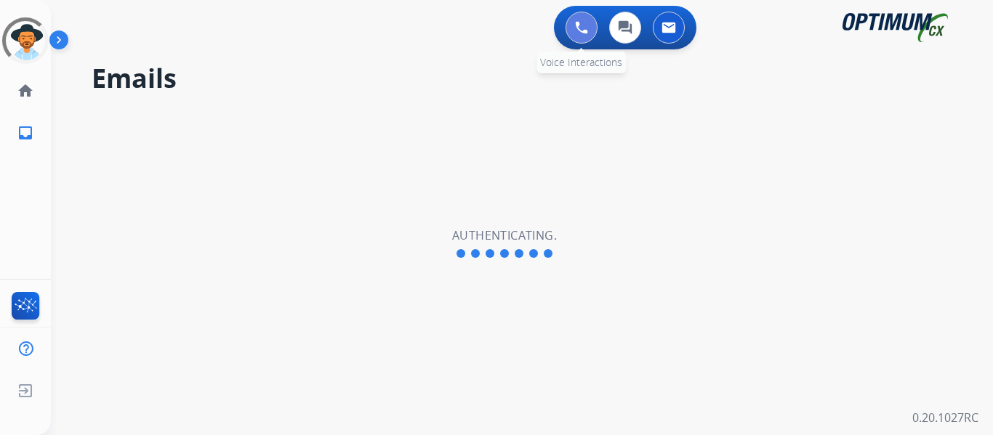
click at [587, 33] on img at bounding box center [581, 27] width 13 height 13
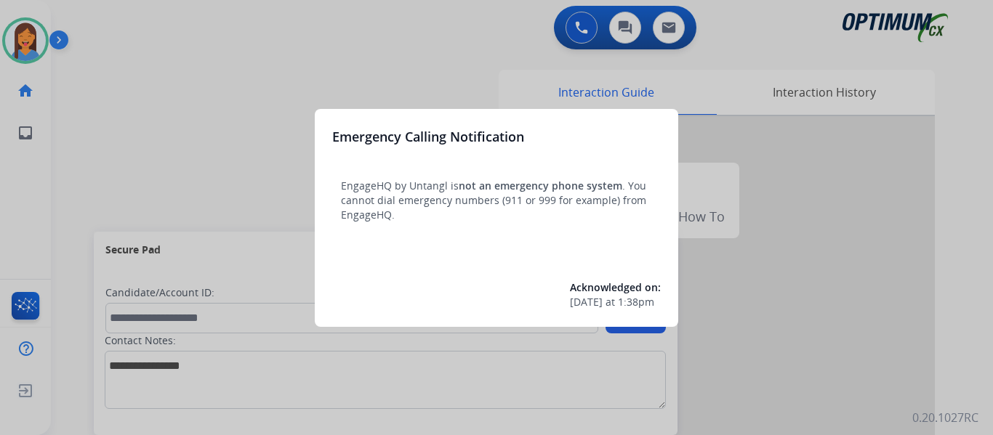
click at [102, 180] on div at bounding box center [496, 217] width 993 height 435
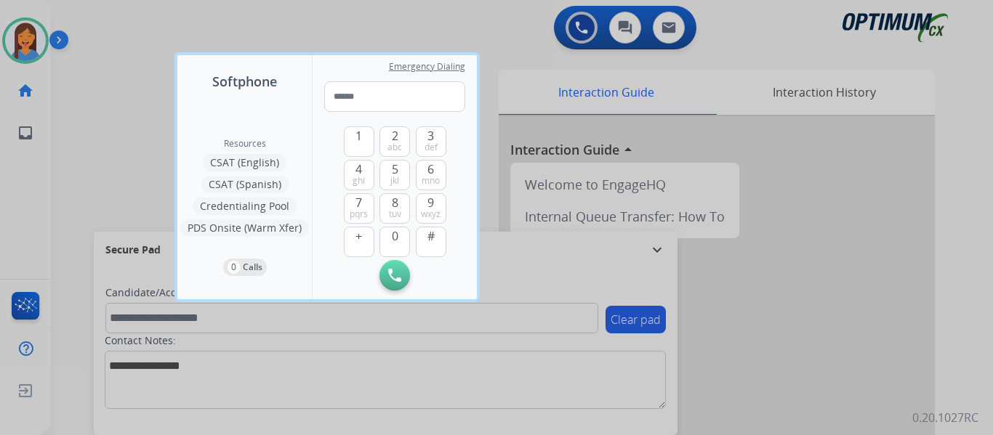
click at [102, 180] on div at bounding box center [496, 217] width 993 height 435
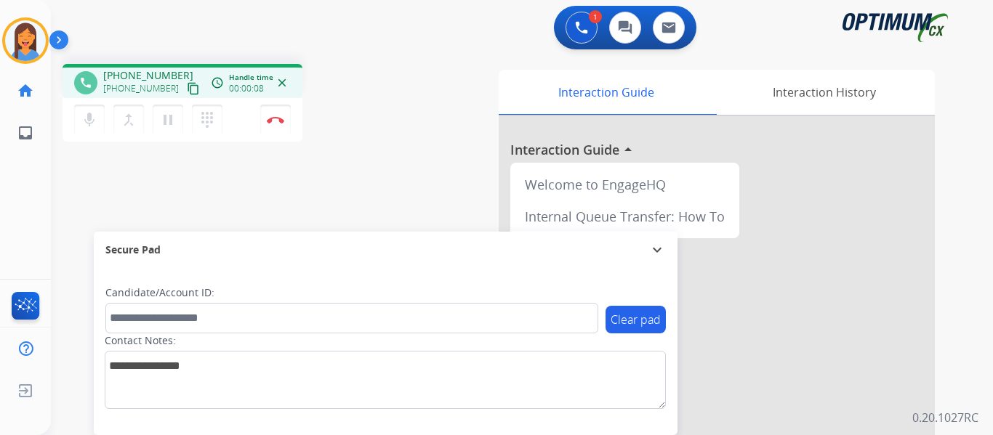
click at [187, 86] on mat-icon "content_copy" at bounding box center [193, 88] width 13 height 13
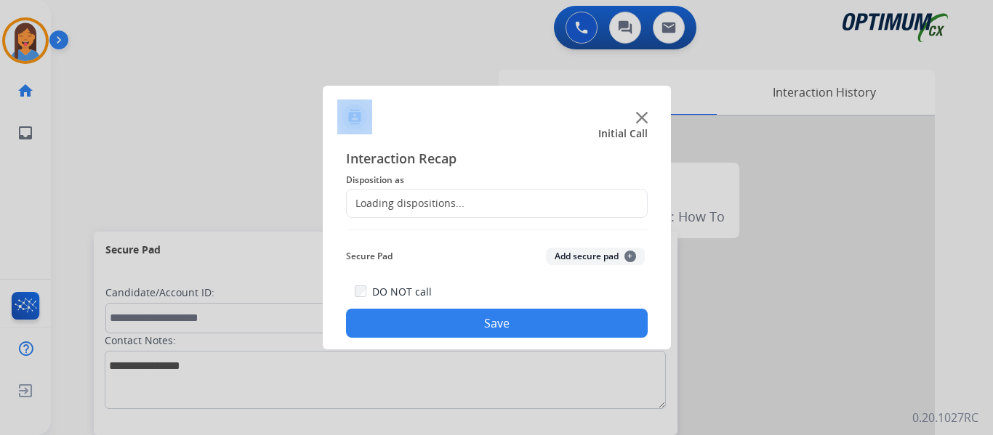
click at [282, 120] on div at bounding box center [496, 217] width 993 height 435
click at [464, 219] on div "Interaction Recap Disposition as Secure Pad Add secure pad + DO NOT call Save" at bounding box center [497, 243] width 302 height 190
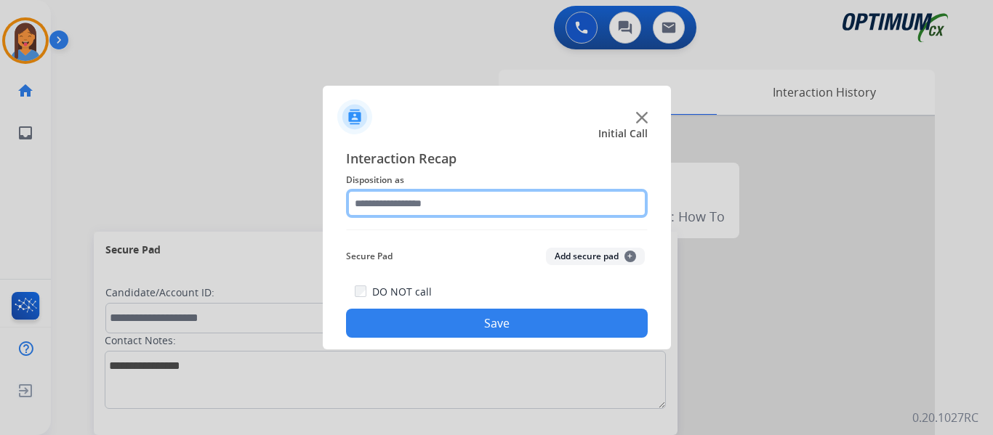
click at [461, 207] on input "text" at bounding box center [497, 203] width 302 height 29
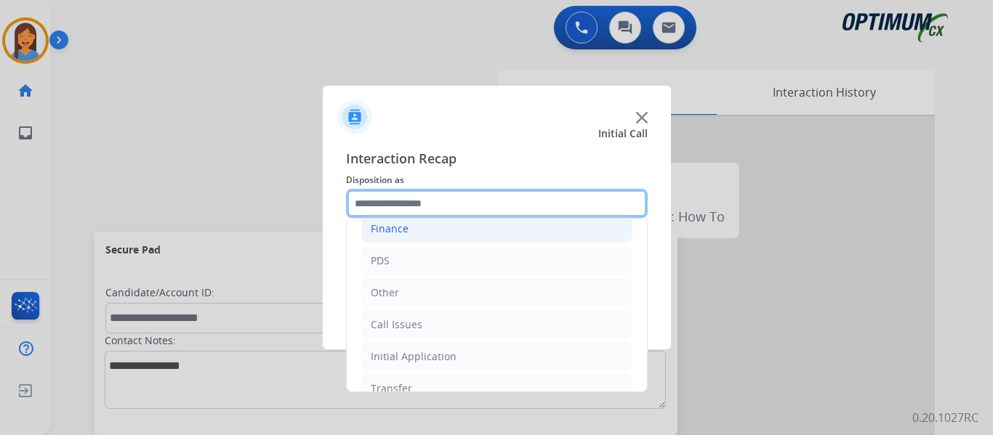
scroll to position [99, 0]
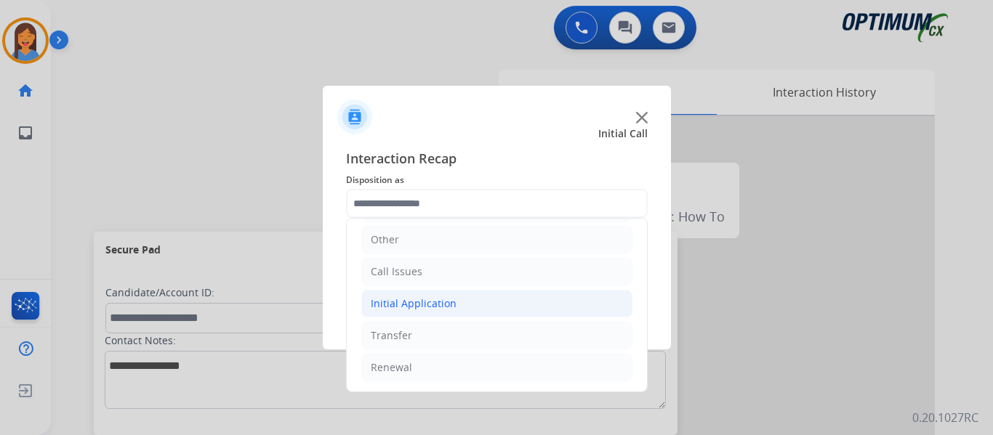
click at [453, 303] on li "Initial Application" at bounding box center [496, 304] width 271 height 28
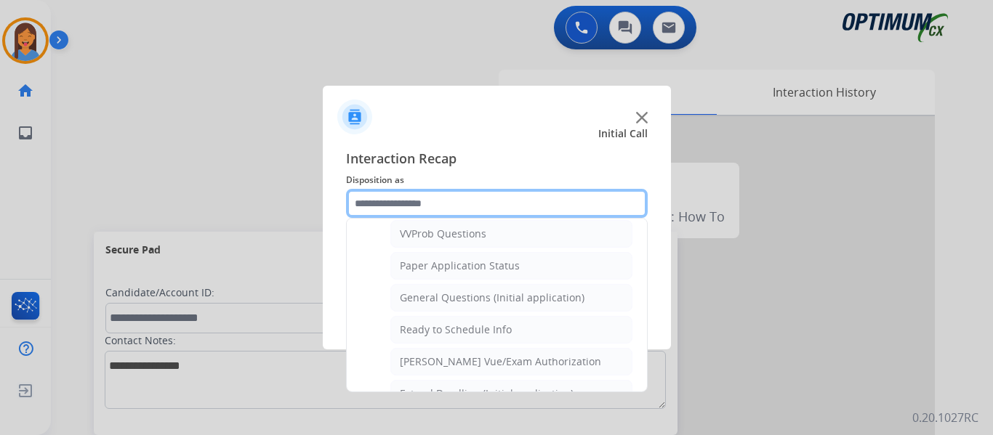
scroll to position [826, 0]
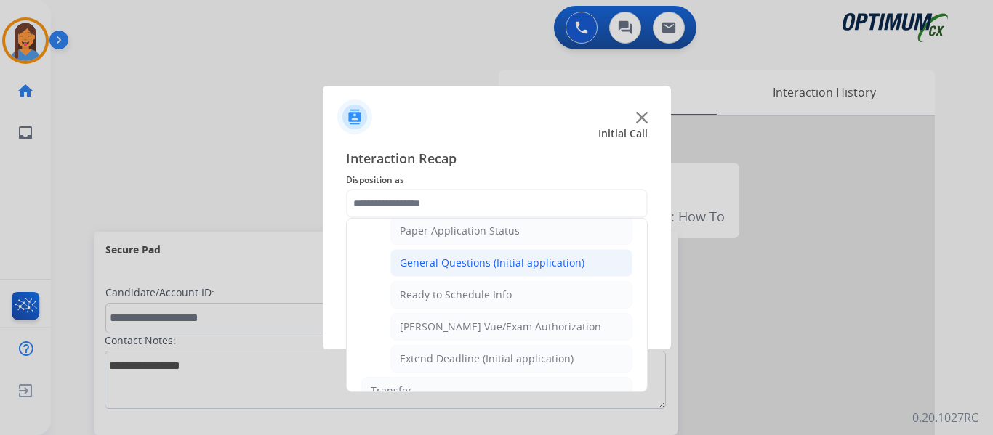
click at [491, 259] on div "General Questions (Initial application)" at bounding box center [492, 263] width 185 height 15
type input "**********"
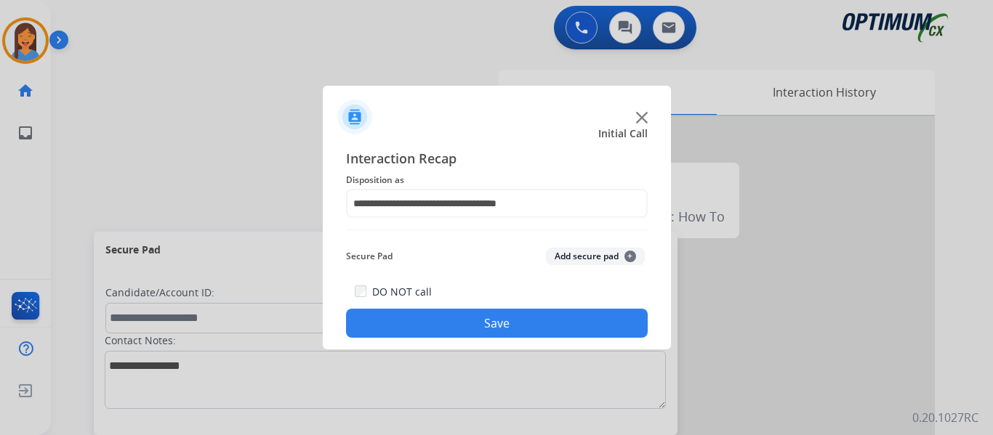
click at [520, 322] on button "Save" at bounding box center [497, 323] width 302 height 29
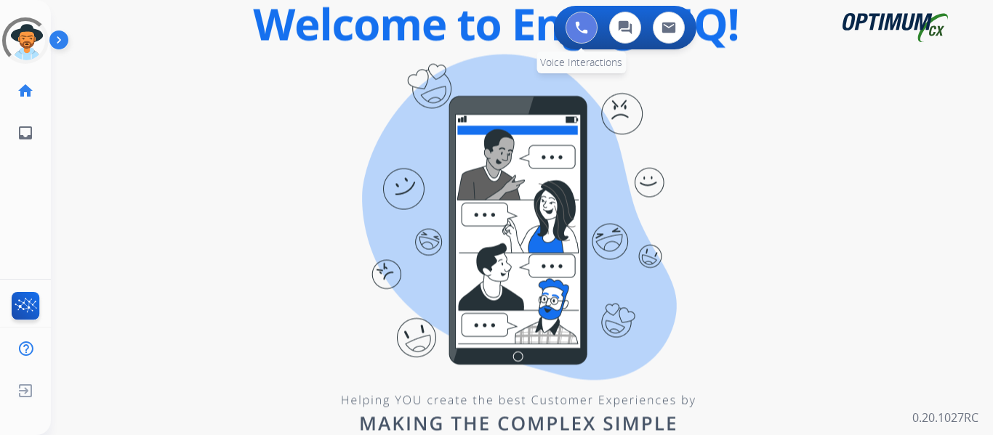
click at [581, 25] on img at bounding box center [581, 27] width 13 height 13
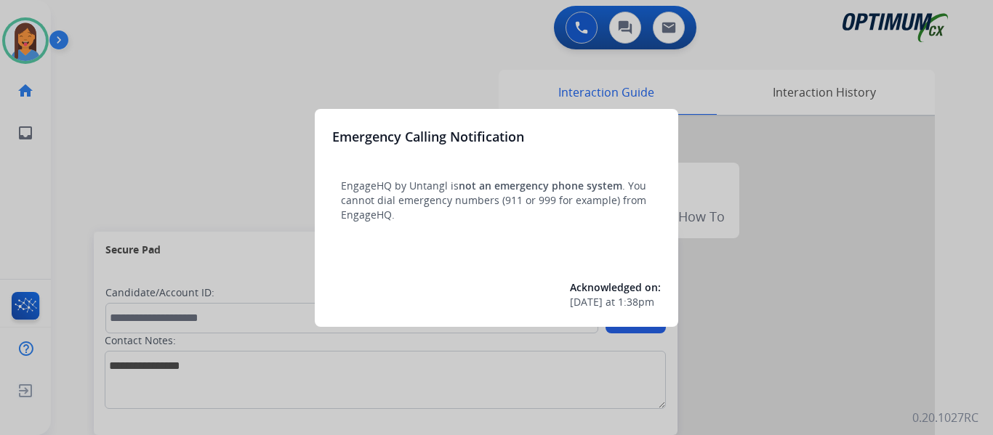
click at [90, 156] on div at bounding box center [496, 217] width 993 height 435
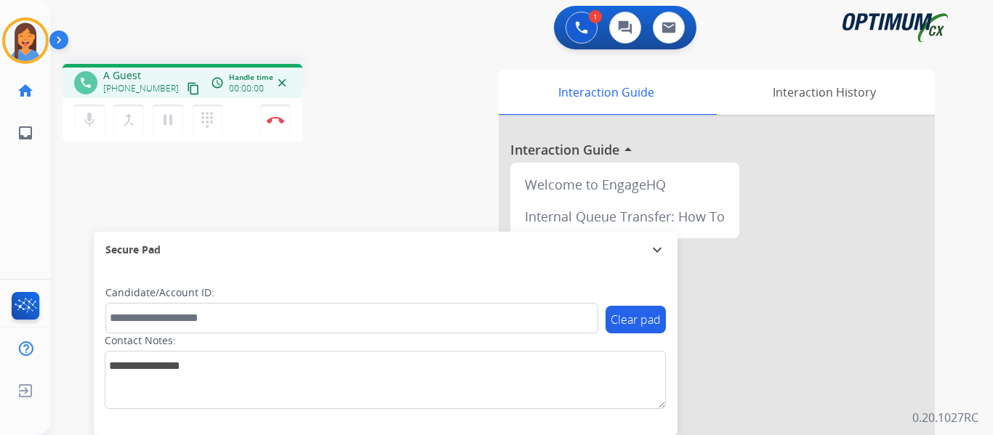
click at [187, 86] on mat-icon "content_copy" at bounding box center [193, 88] width 13 height 13
click at [273, 121] on img at bounding box center [275, 119] width 17 height 7
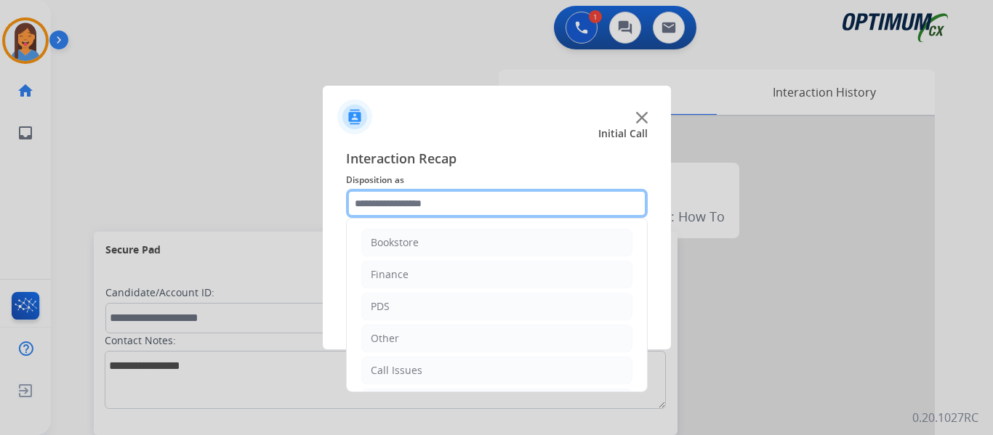
click at [436, 199] on input "text" at bounding box center [497, 203] width 302 height 29
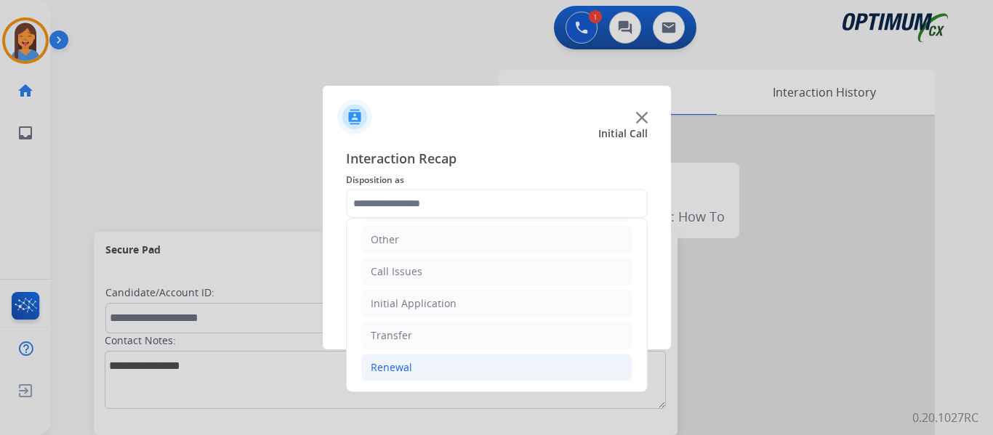
click at [419, 372] on li "Renewal" at bounding box center [496, 368] width 271 height 28
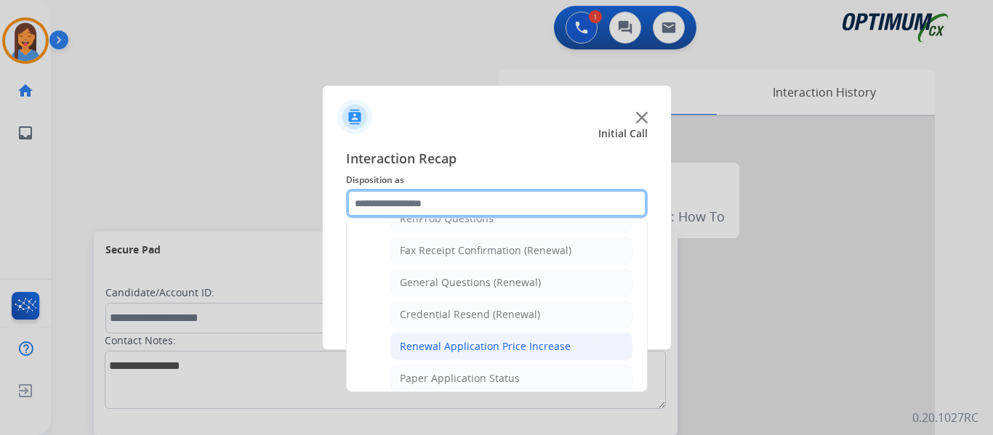
scroll to position [390, 0]
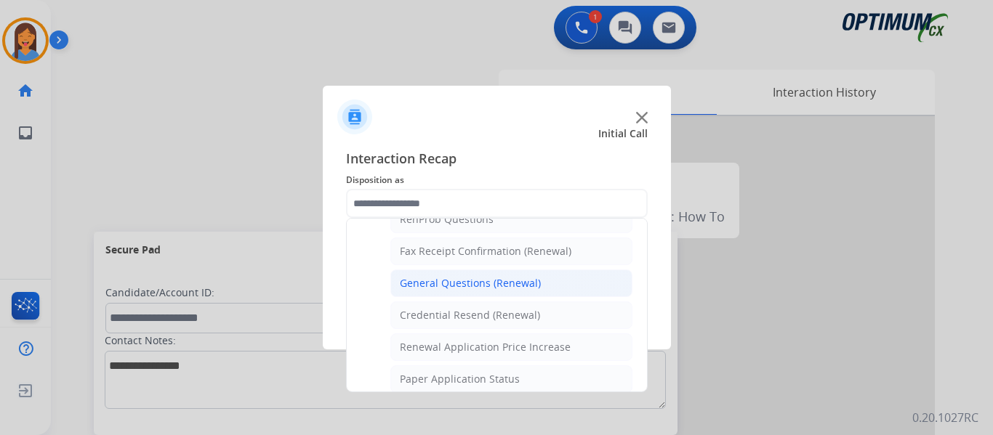
click at [478, 289] on div "General Questions (Renewal)" at bounding box center [470, 283] width 141 height 15
type input "**********"
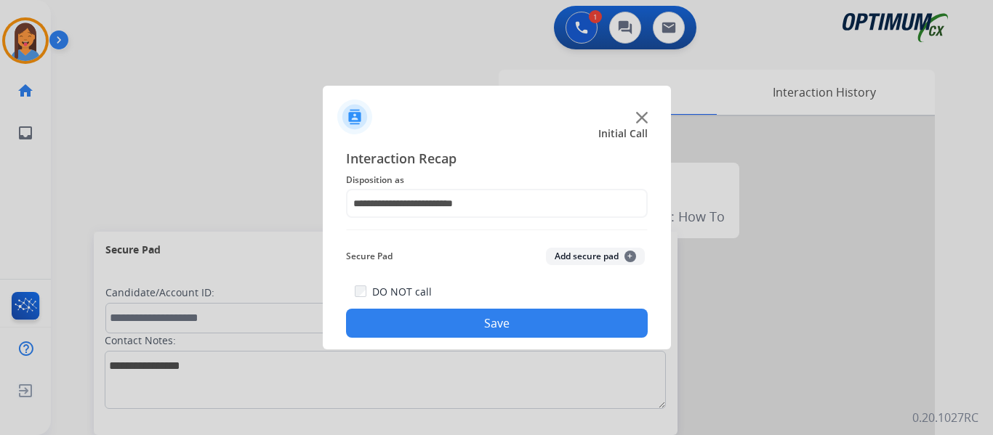
click at [505, 326] on button "Save" at bounding box center [497, 323] width 302 height 29
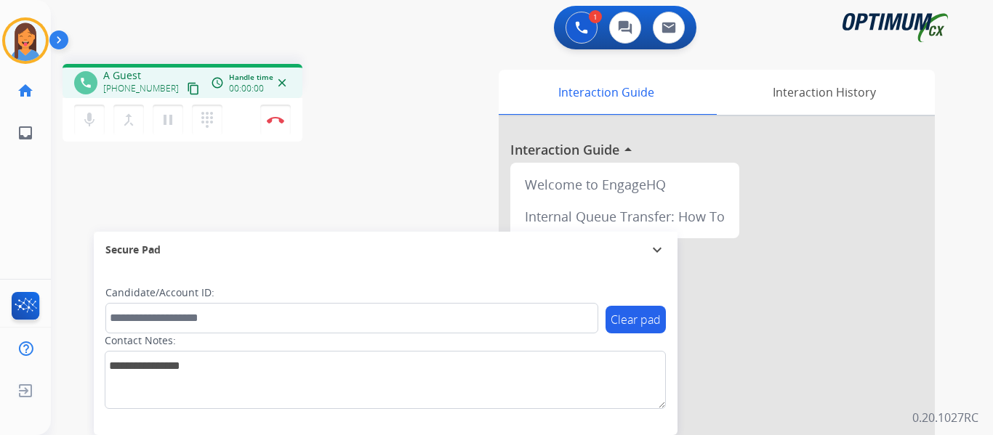
click at [187, 91] on mat-icon "content_copy" at bounding box center [193, 88] width 13 height 13
click at [280, 117] on img at bounding box center [275, 119] width 17 height 7
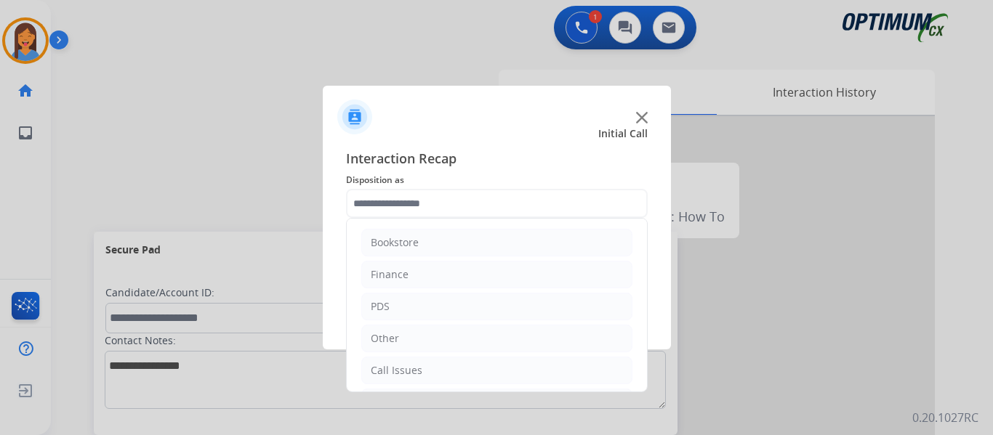
click at [416, 205] on input "text" at bounding box center [497, 203] width 302 height 29
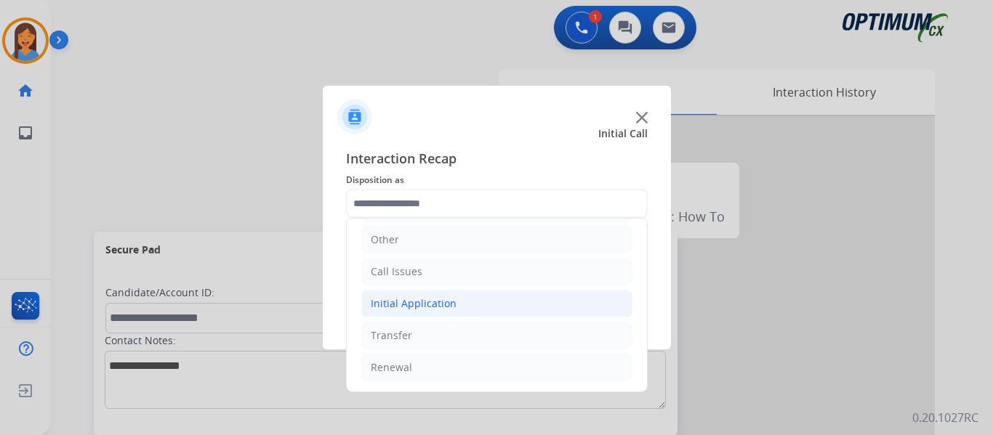
click at [429, 305] on div "Initial Application" at bounding box center [414, 304] width 86 height 15
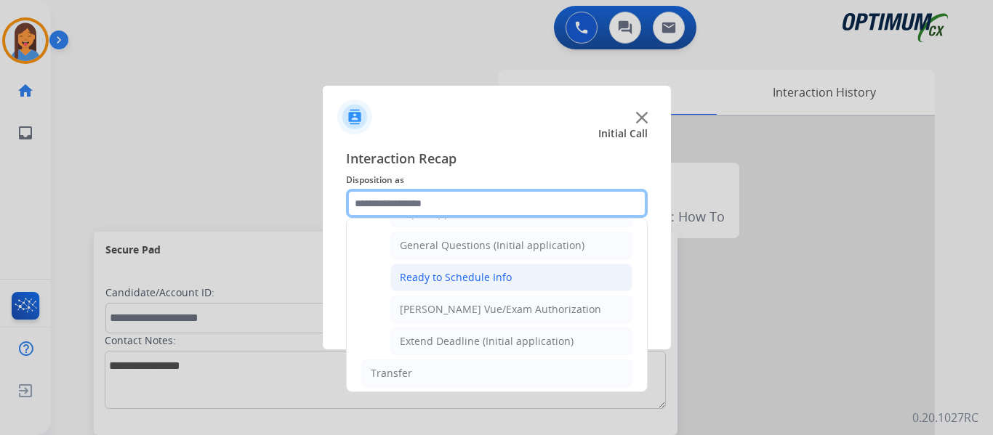
scroll to position [808, 0]
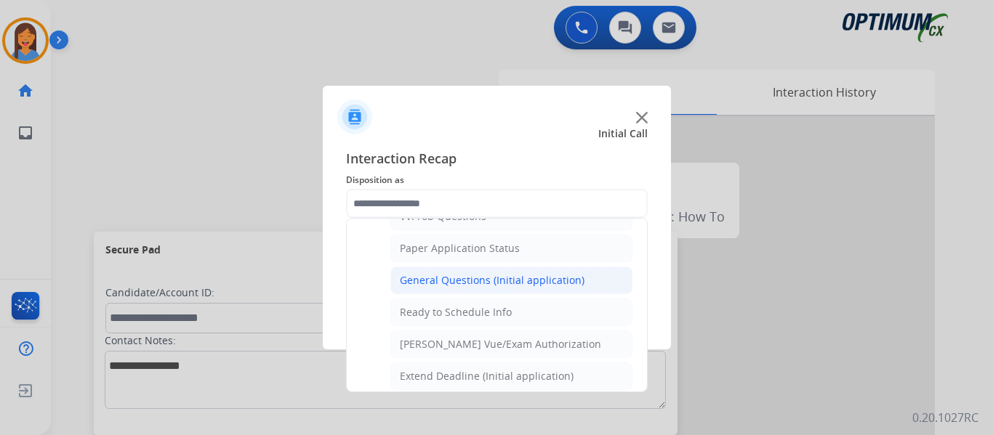
click at [468, 283] on div "General Questions (Initial application)" at bounding box center [492, 280] width 185 height 15
type input "**********"
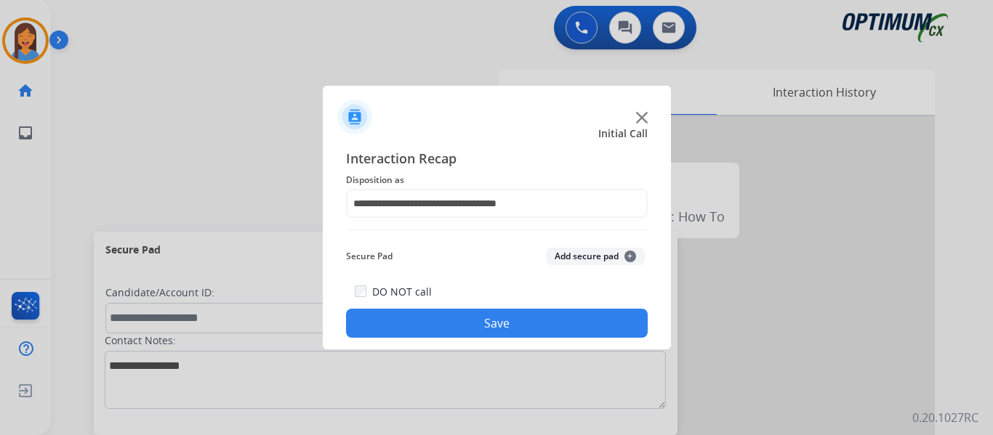
drag, startPoint x: 491, startPoint y: 318, endPoint x: 501, endPoint y: 320, distance: 10.3
click at [491, 319] on button "Save" at bounding box center [497, 323] width 302 height 29
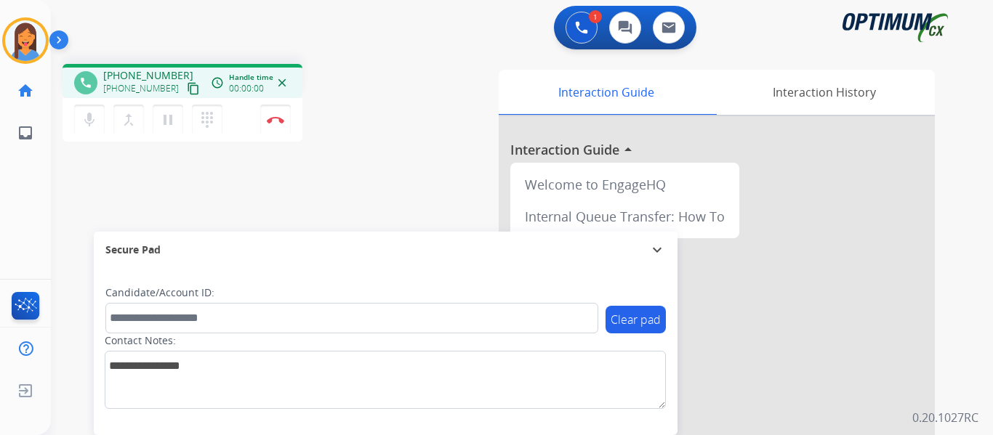
click at [187, 90] on mat-icon "content_copy" at bounding box center [193, 88] width 13 height 13
click at [271, 121] on img at bounding box center [275, 119] width 17 height 7
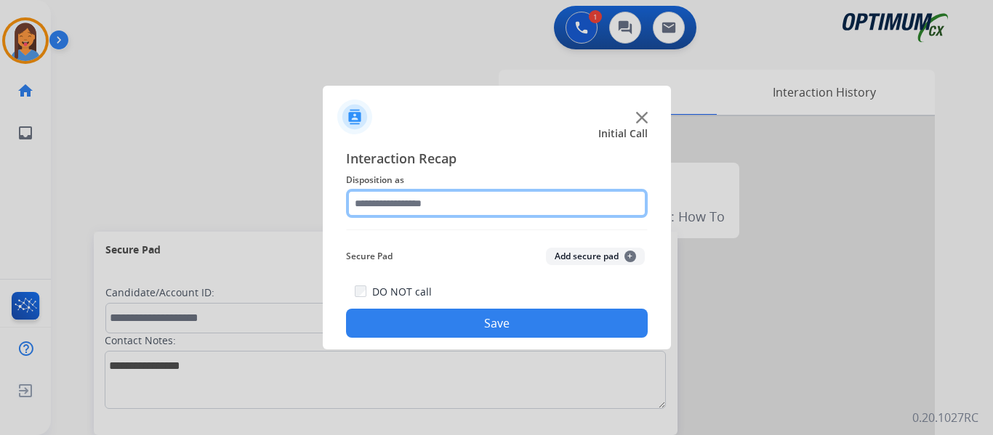
click at [417, 197] on input "text" at bounding box center [497, 203] width 302 height 29
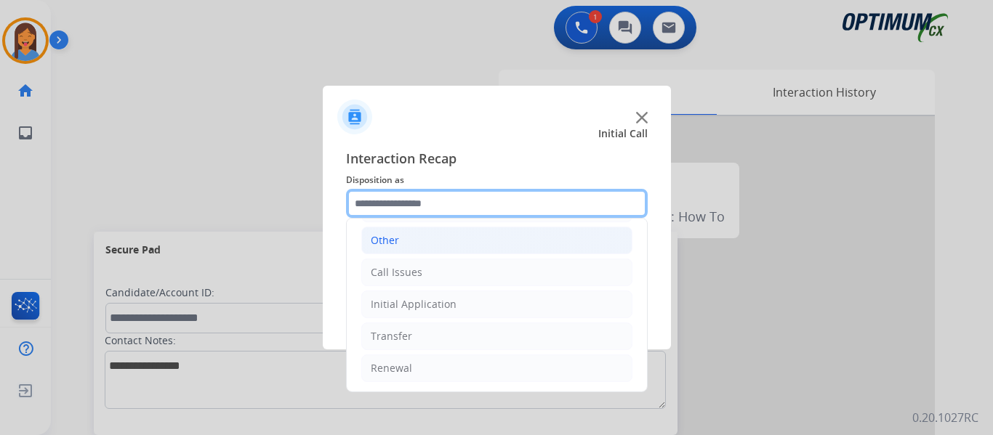
scroll to position [99, 0]
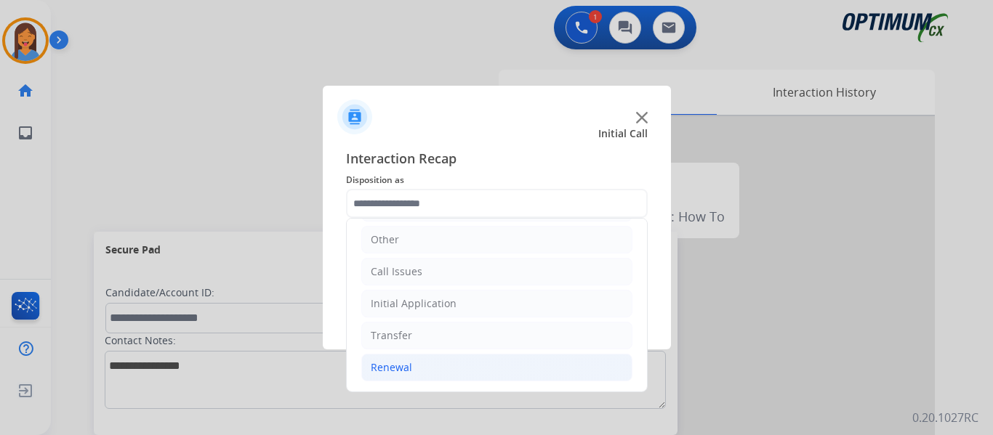
click at [400, 371] on div "Renewal" at bounding box center [391, 367] width 41 height 15
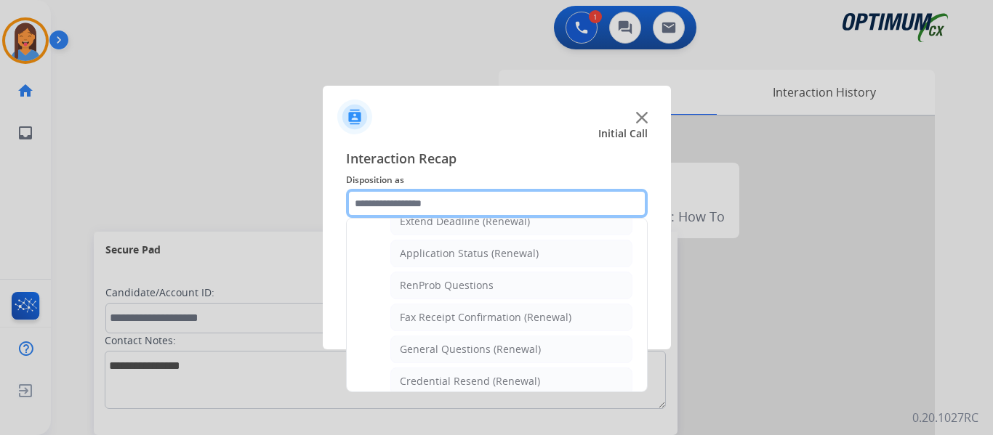
scroll to position [317, 0]
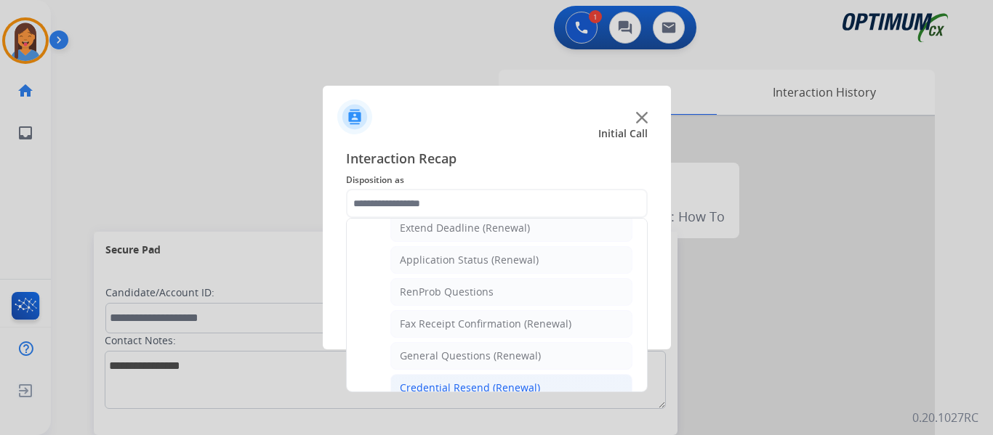
click at [488, 385] on div "Credential Resend (Renewal)" at bounding box center [470, 388] width 140 height 15
type input "**********"
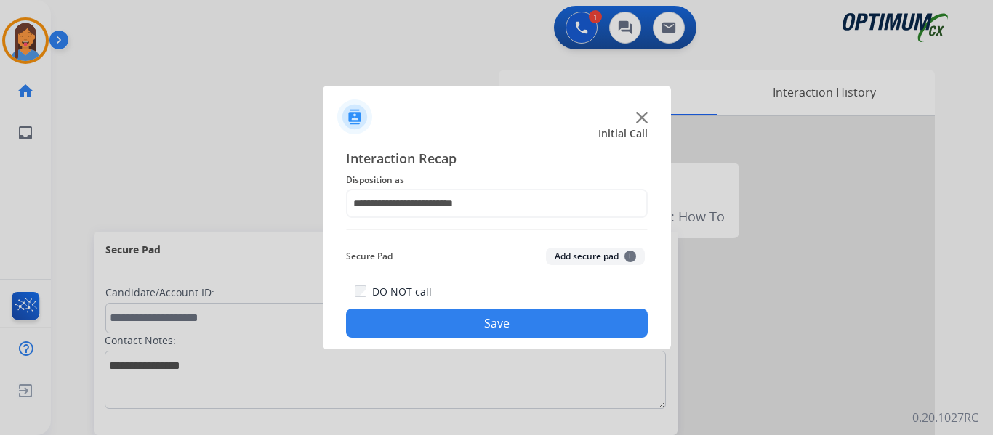
click at [491, 329] on button "Save" at bounding box center [497, 323] width 302 height 29
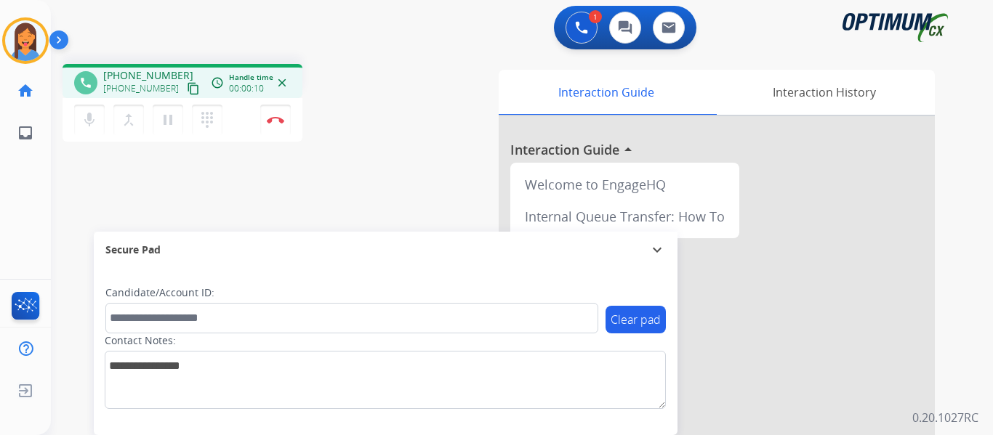
click at [187, 92] on mat-icon "content_copy" at bounding box center [193, 88] width 13 height 13
click at [276, 121] on img at bounding box center [275, 119] width 17 height 7
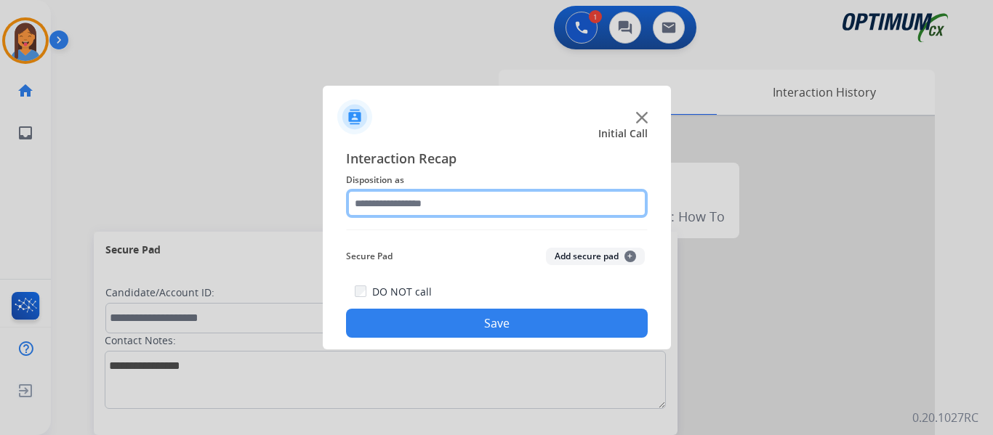
click at [440, 214] on input "text" at bounding box center [497, 203] width 302 height 29
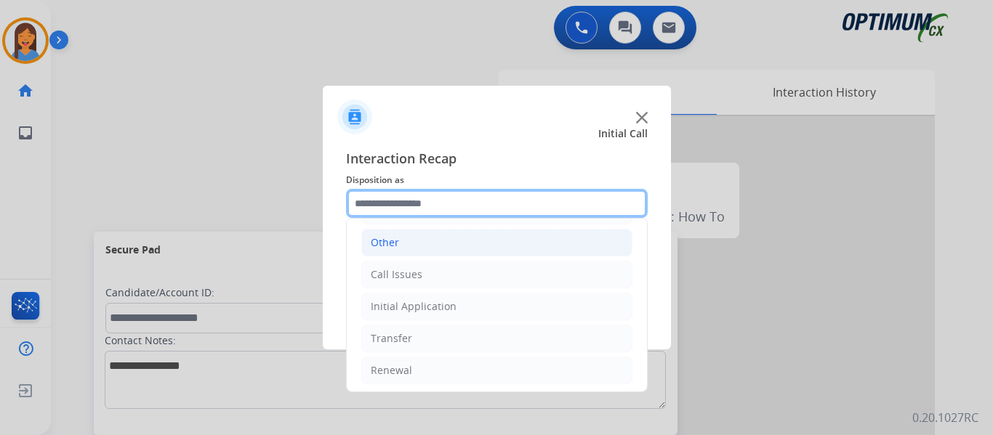
scroll to position [99, 0]
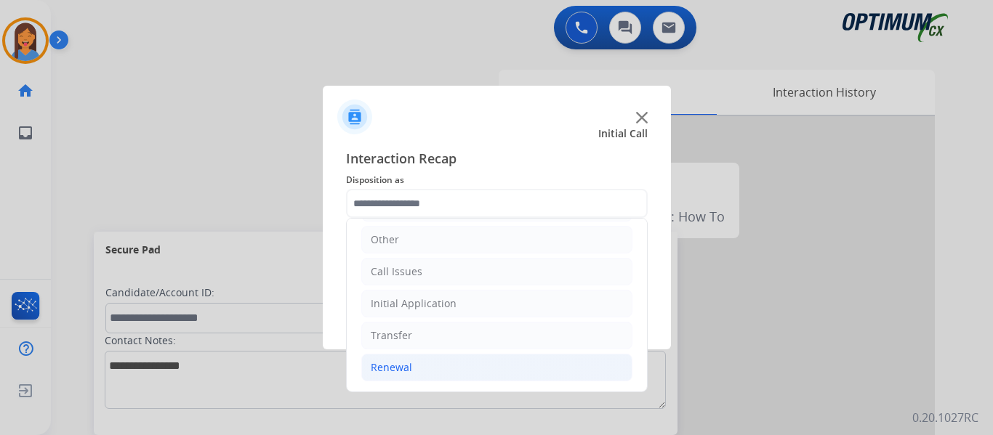
click at [417, 362] on li "Renewal" at bounding box center [496, 368] width 271 height 28
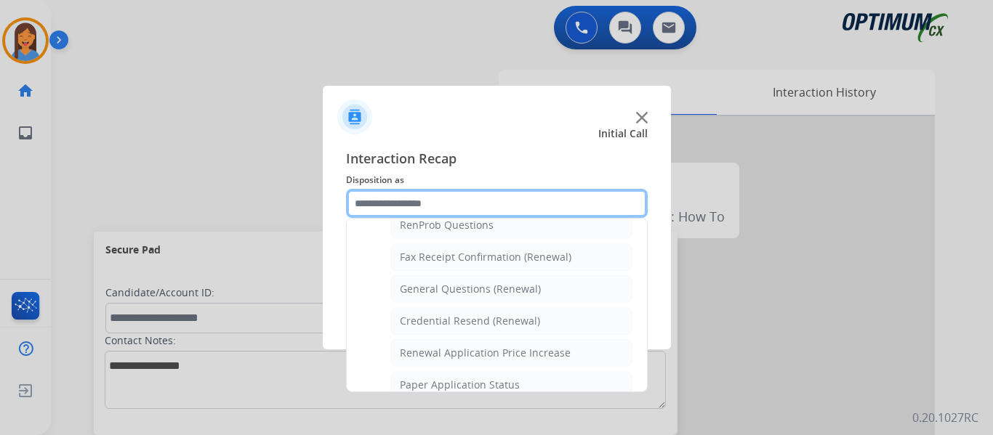
scroll to position [390, 0]
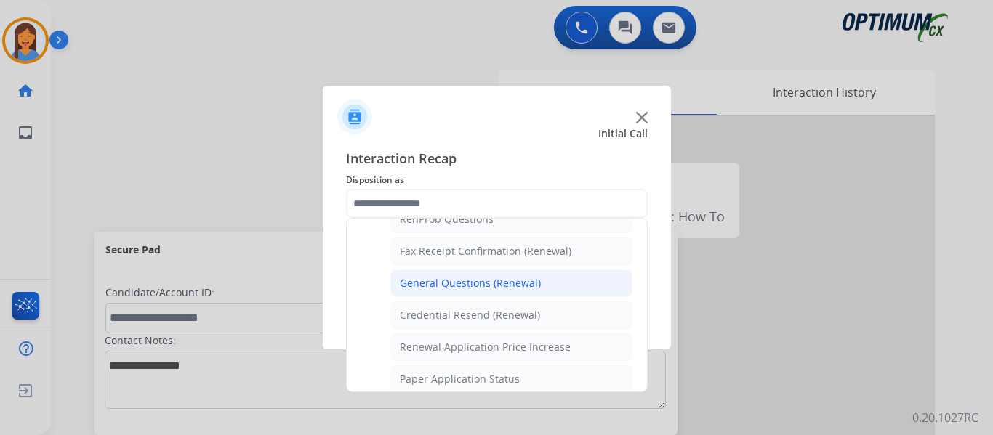
click at [463, 283] on div "General Questions (Renewal)" at bounding box center [470, 283] width 141 height 15
type input "**********"
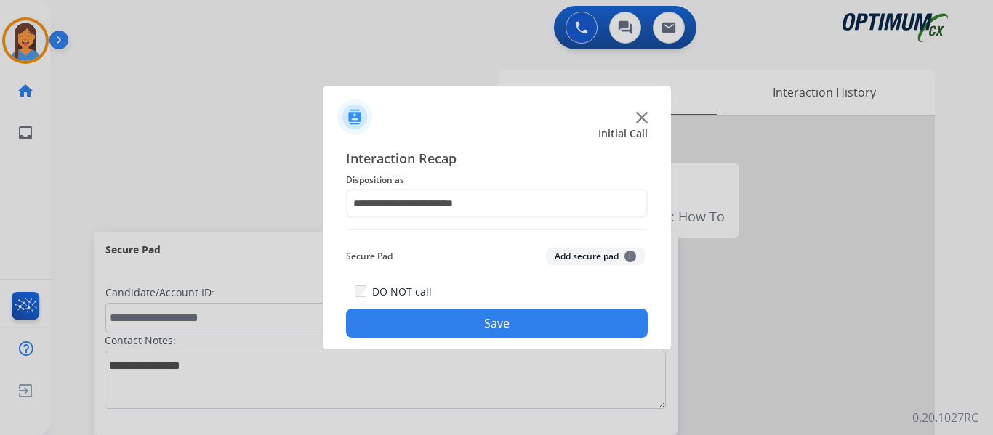
click at [491, 325] on button "Save" at bounding box center [497, 323] width 302 height 29
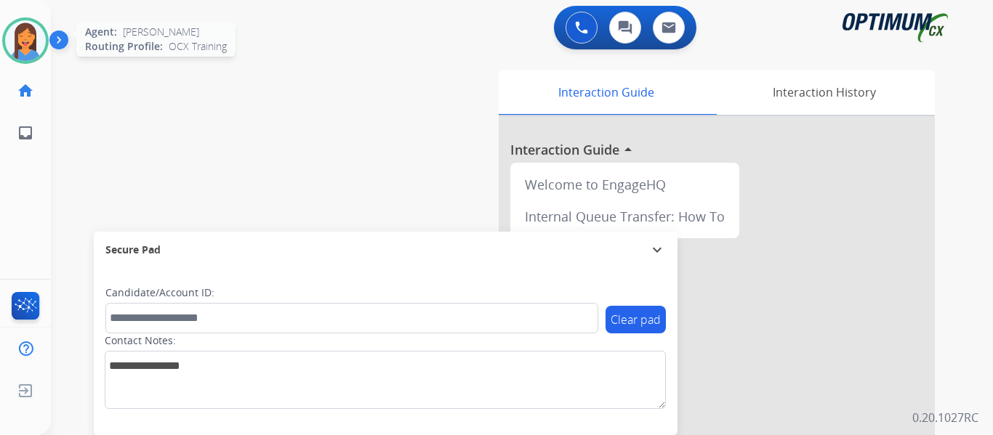
click at [14, 36] on img at bounding box center [25, 40] width 41 height 41
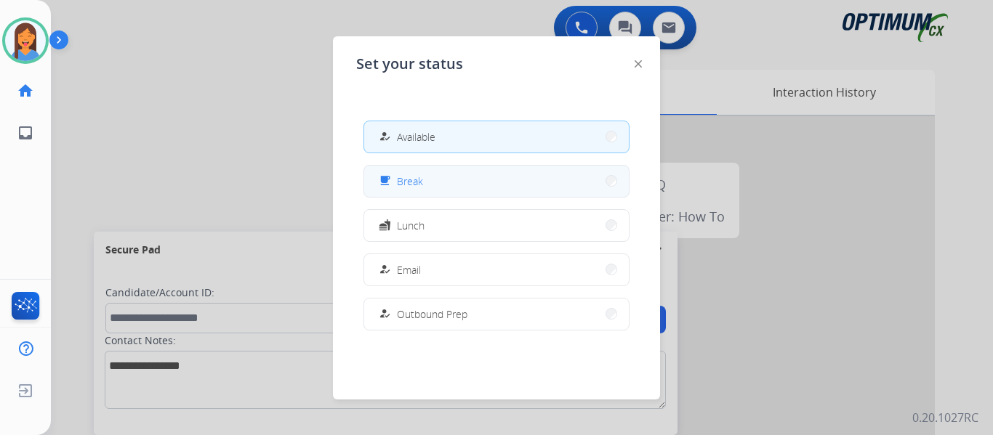
click at [435, 176] on button "free_breakfast Break" at bounding box center [496, 181] width 265 height 31
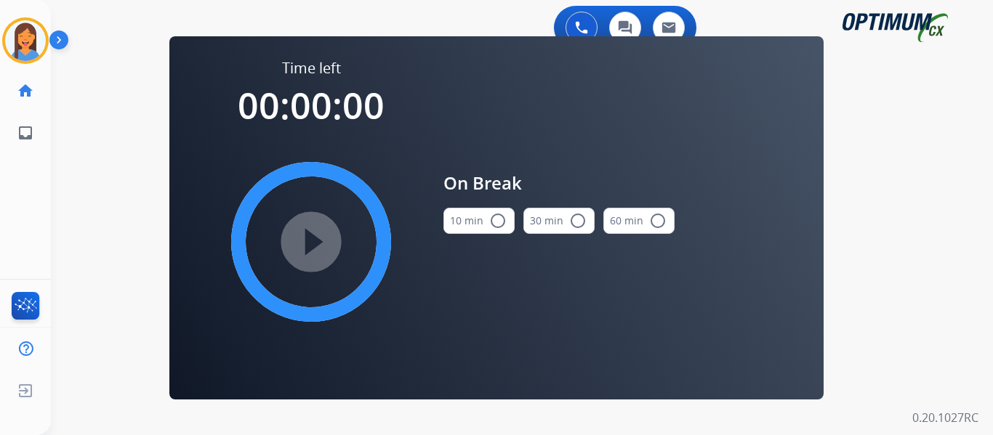
click at [485, 221] on button "10 min radio_button_unchecked" at bounding box center [478, 221] width 71 height 26
click at [302, 251] on mat-icon "play_circle_filled" at bounding box center [310, 241] width 17 height 17
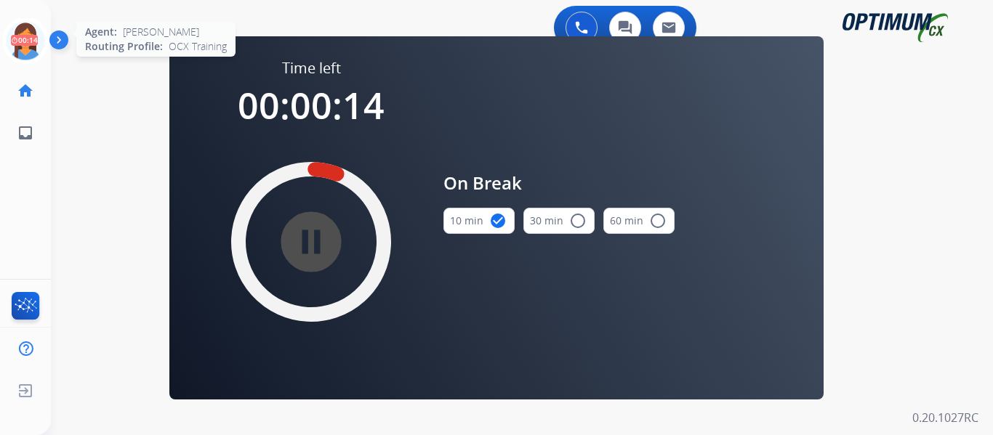
drag, startPoint x: 18, startPoint y: 48, endPoint x: 49, endPoint y: 55, distance: 31.4
click at [18, 48] on icon at bounding box center [25, 40] width 47 height 47
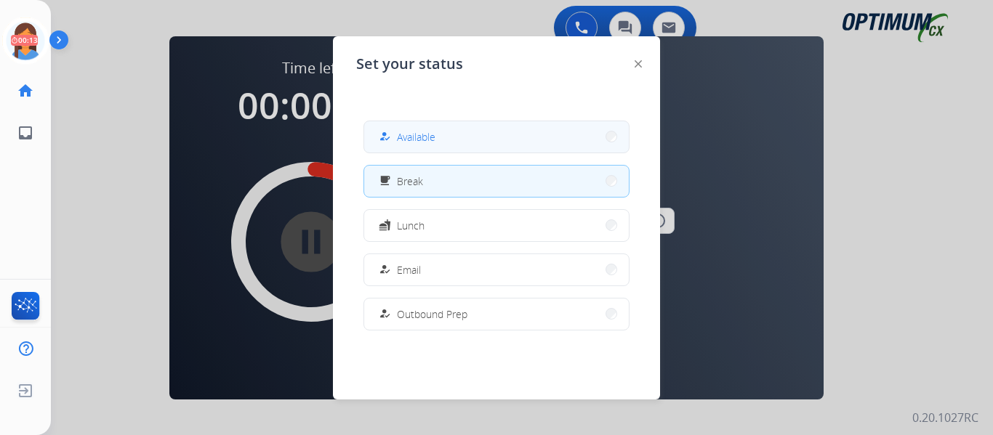
click at [424, 138] on span "Available" at bounding box center [416, 136] width 39 height 15
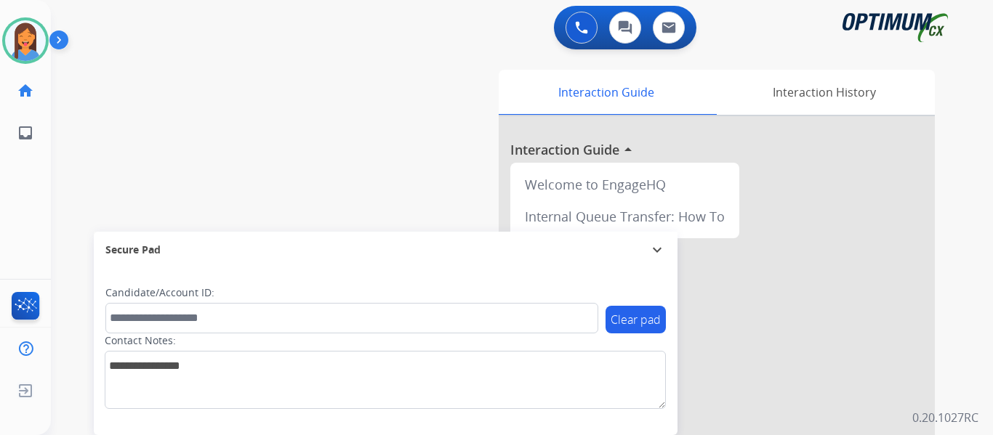
click at [76, 191] on div "swap_horiz Break voice bridge close_fullscreen Connect 3-Way Call merge_type Se…" at bounding box center [504, 355] width 907 height 606
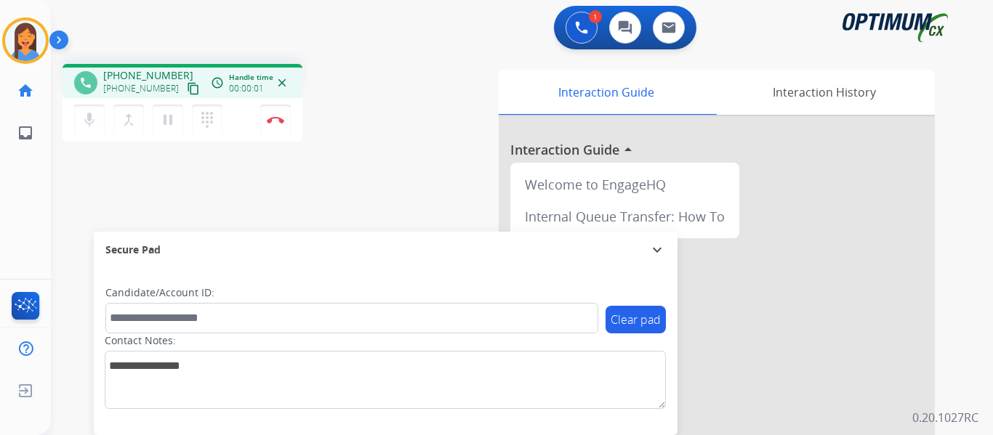
click at [169, 97] on div "phone [PHONE_NUMBER] [PHONE_NUMBER] content_copy access_time Call metrics Queue…" at bounding box center [183, 81] width 240 height 34
click at [187, 92] on mat-icon "content_copy" at bounding box center [193, 88] width 13 height 13
click at [276, 128] on button "Disconnect" at bounding box center [275, 120] width 31 height 31
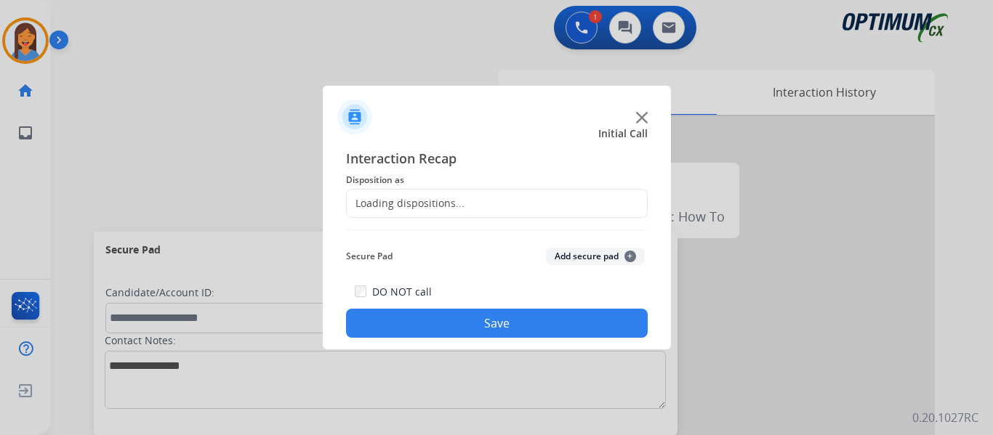
click at [408, 201] on div "Loading dispositions..." at bounding box center [406, 203] width 118 height 15
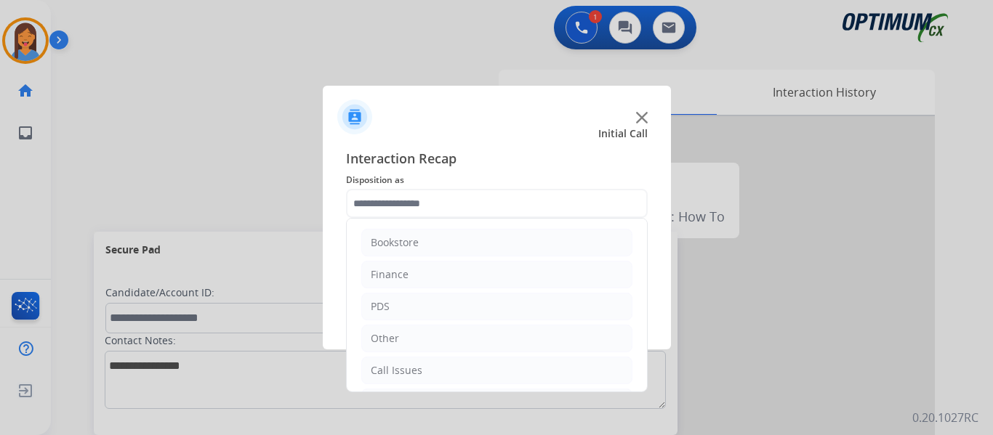
click at [469, 202] on input "text" at bounding box center [497, 203] width 302 height 29
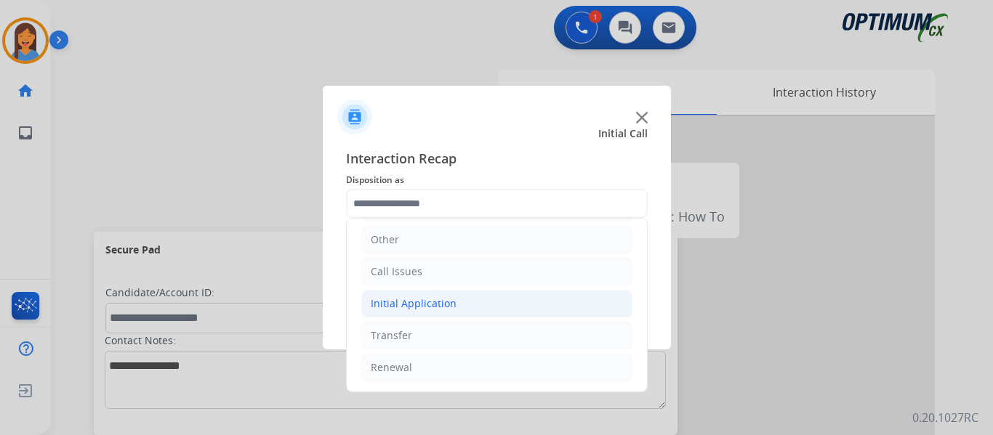
click at [419, 300] on div "Initial Application" at bounding box center [414, 304] width 86 height 15
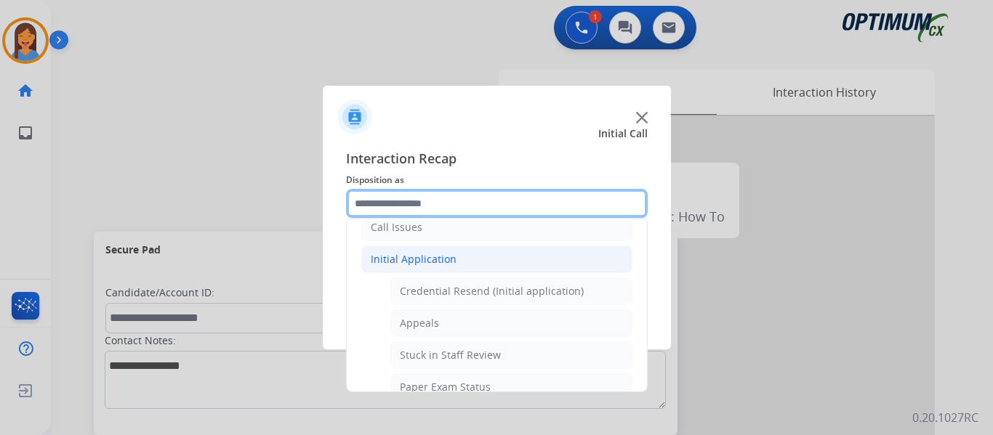
scroll to position [99, 0]
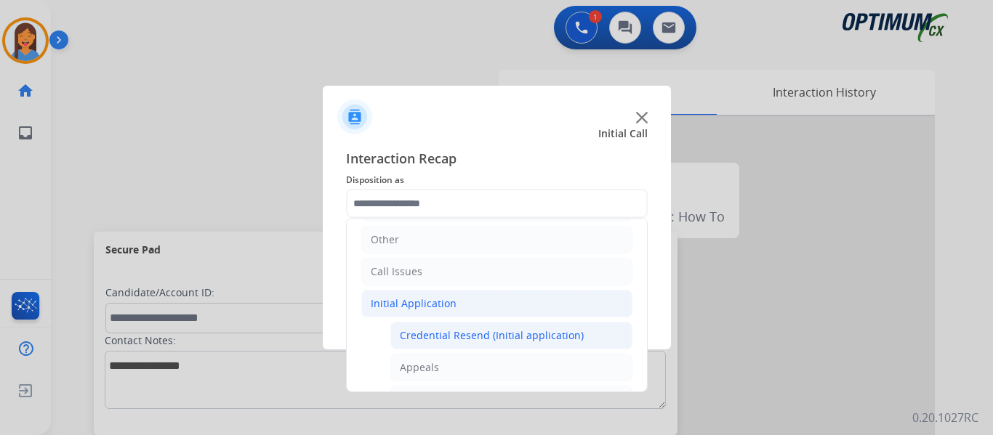
click at [483, 331] on div "Credential Resend (Initial application)" at bounding box center [492, 336] width 184 height 15
type input "**********"
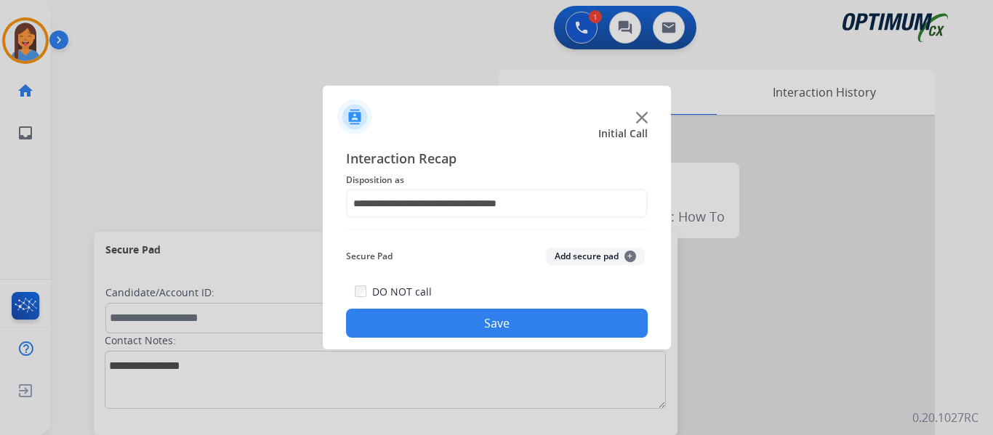
click at [503, 327] on button "Save" at bounding box center [497, 323] width 302 height 29
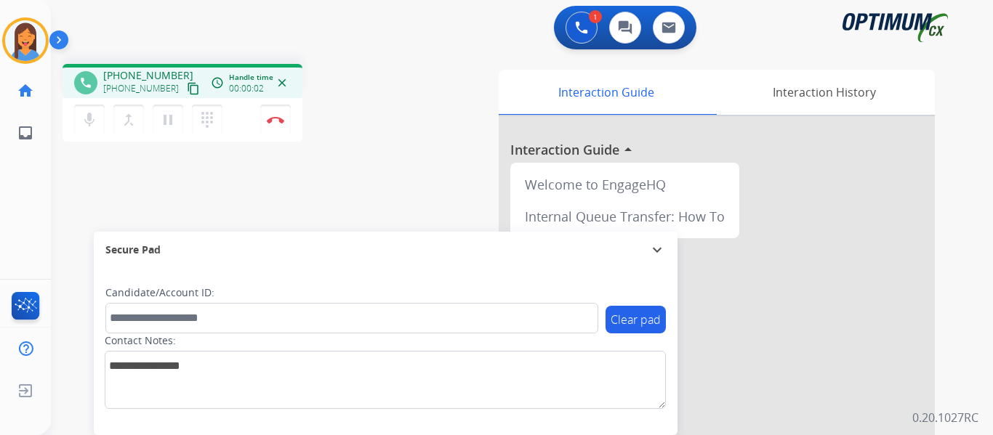
click at [187, 89] on mat-icon "content_copy" at bounding box center [193, 88] width 13 height 13
click at [275, 123] on img at bounding box center [275, 119] width 17 height 7
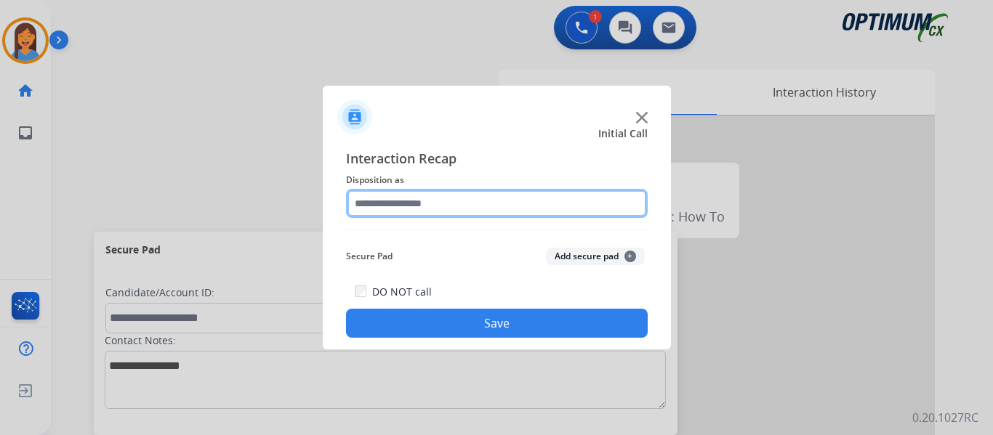
click at [408, 211] on input "text" at bounding box center [497, 203] width 302 height 29
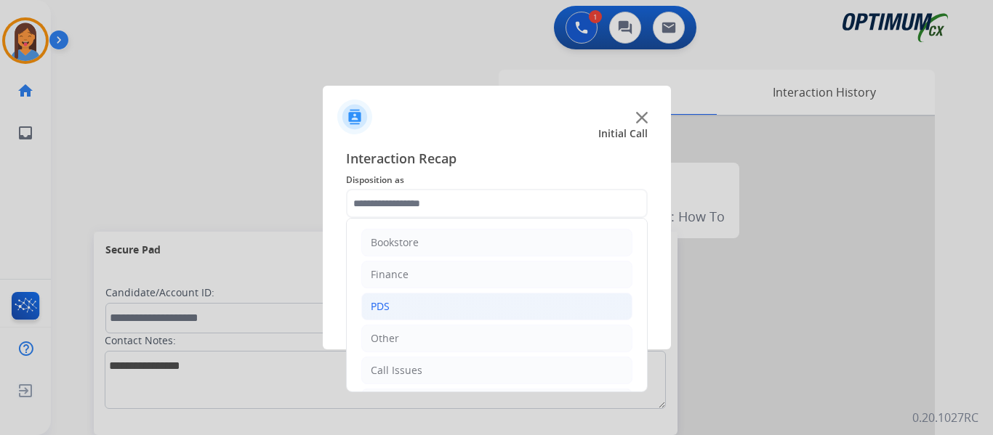
click at [379, 293] on li "PDS" at bounding box center [496, 307] width 271 height 28
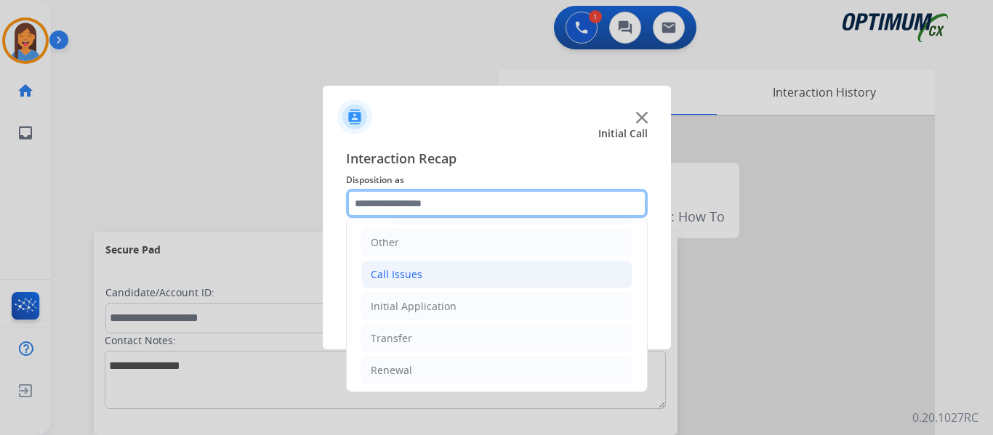
scroll to position [436, 0]
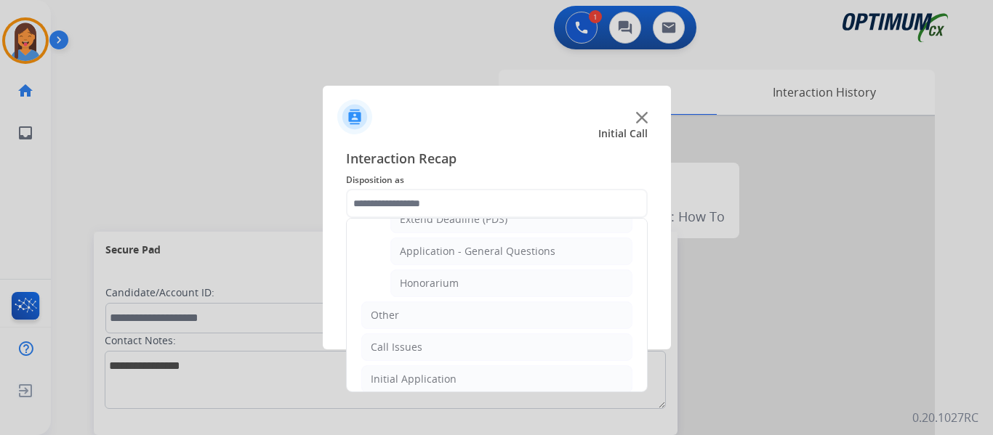
drag, startPoint x: 470, startPoint y: 254, endPoint x: 472, endPoint y: 271, distance: 17.6
click at [470, 255] on div "Application - General Questions" at bounding box center [478, 251] width 156 height 15
type input "**********"
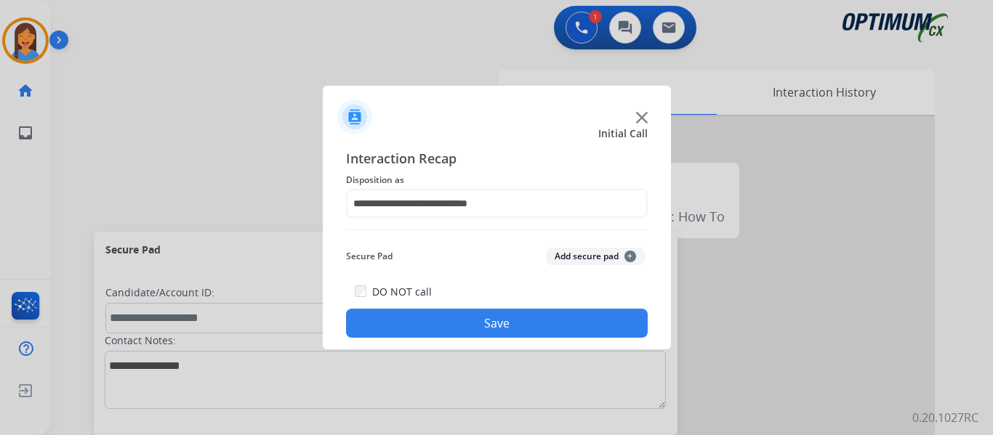
click at [468, 322] on button "Save" at bounding box center [497, 323] width 302 height 29
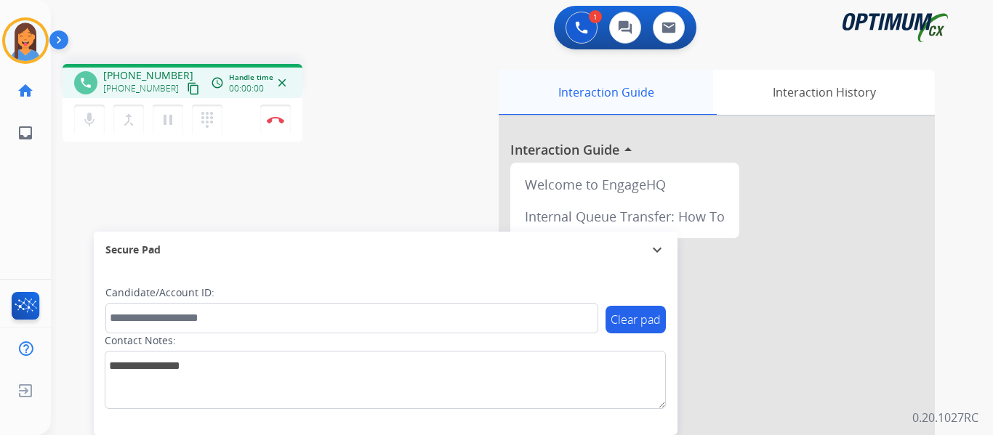
drag, startPoint x: 176, startPoint y: 86, endPoint x: 654, endPoint y: 84, distance: 478.2
click at [187, 86] on mat-icon "content_copy" at bounding box center [193, 88] width 13 height 13
click at [275, 121] on img at bounding box center [275, 119] width 17 height 7
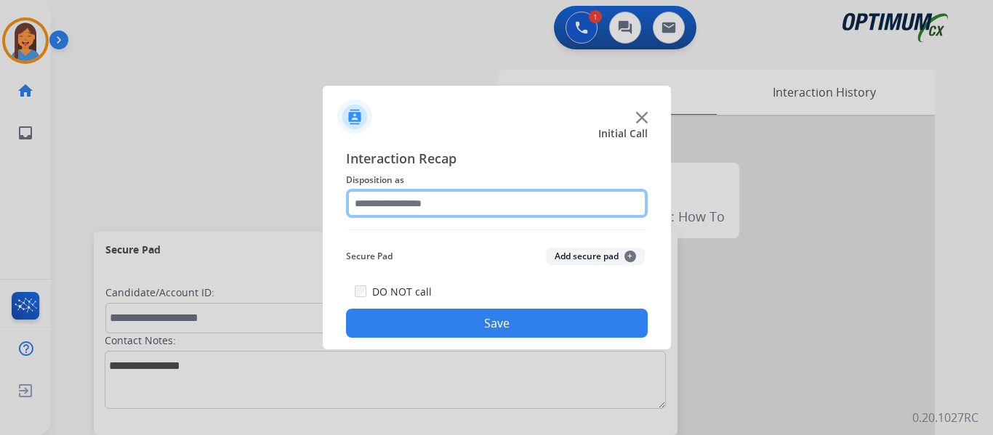
click at [411, 209] on input "text" at bounding box center [497, 203] width 302 height 29
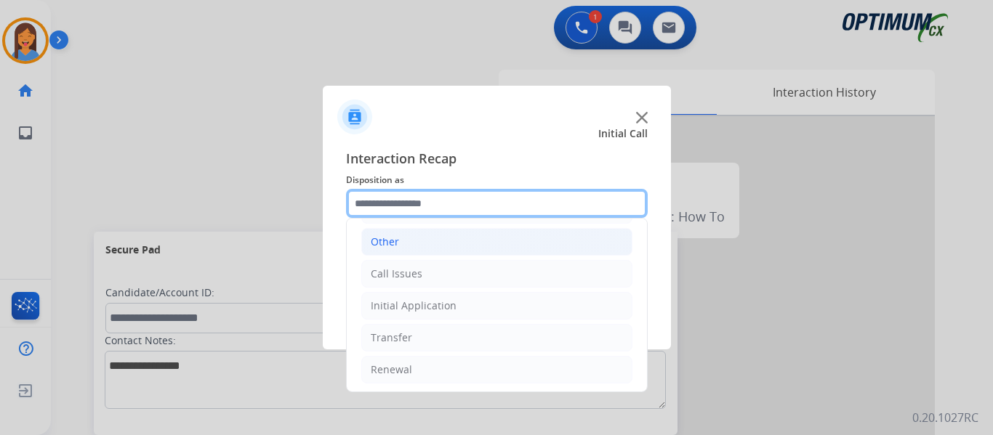
scroll to position [99, 0]
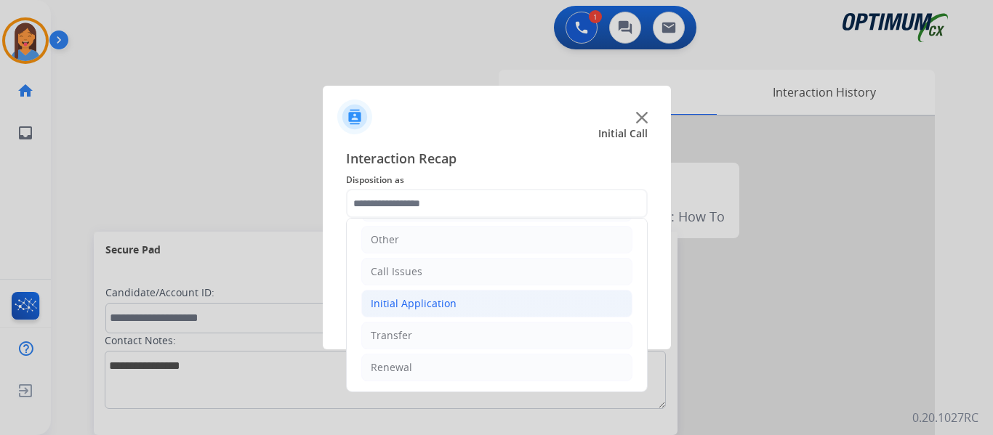
click at [437, 302] on div "Initial Application" at bounding box center [414, 304] width 86 height 15
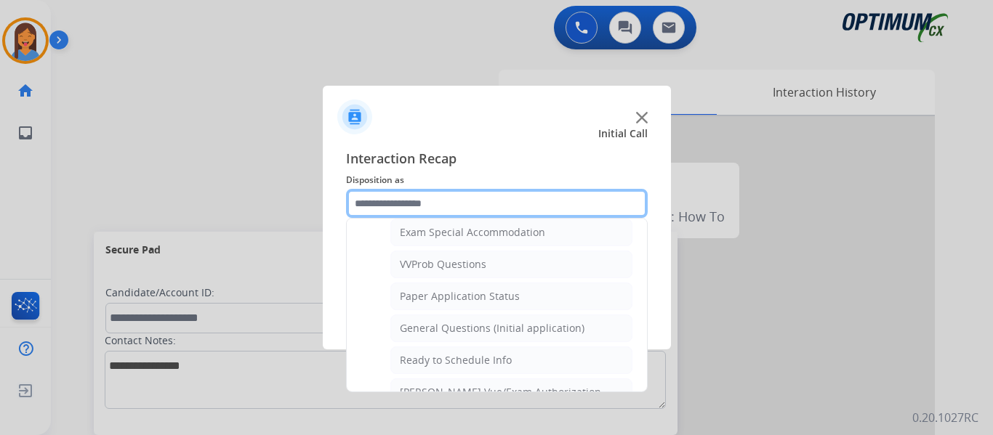
scroll to position [808, 0]
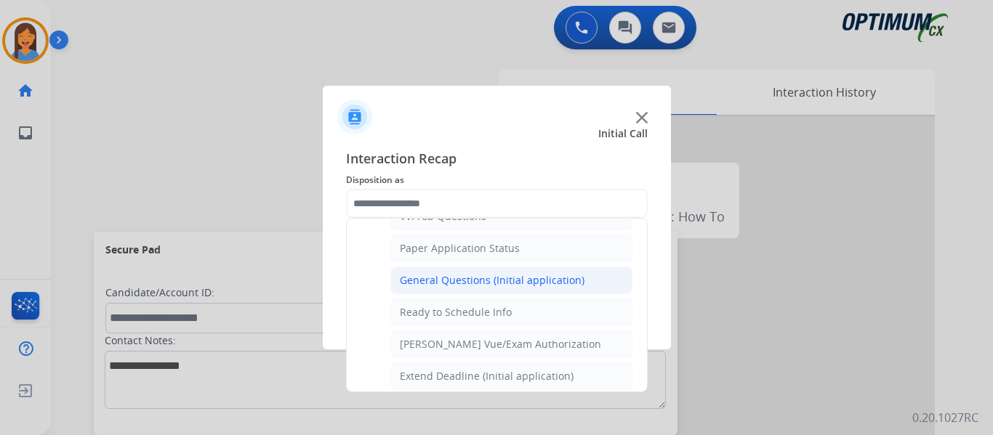
click at [450, 280] on div "General Questions (Initial application)" at bounding box center [492, 280] width 185 height 15
type input "**********"
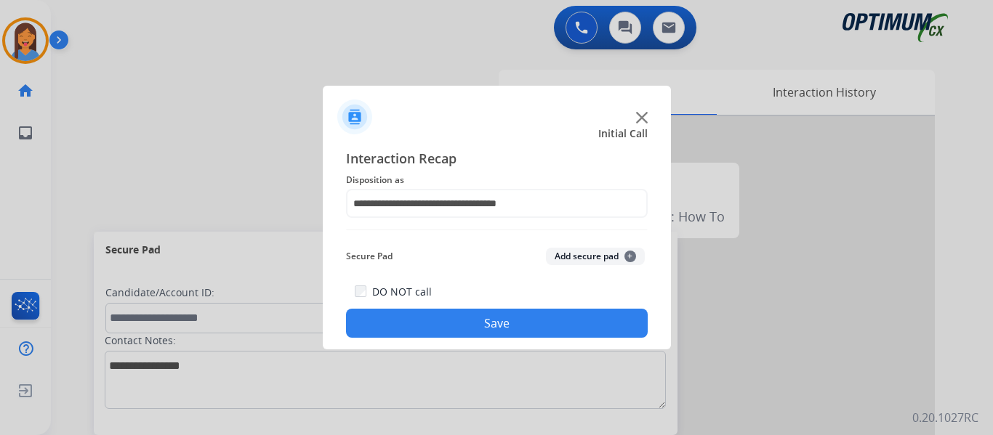
click at [466, 311] on button "Save" at bounding box center [497, 323] width 302 height 29
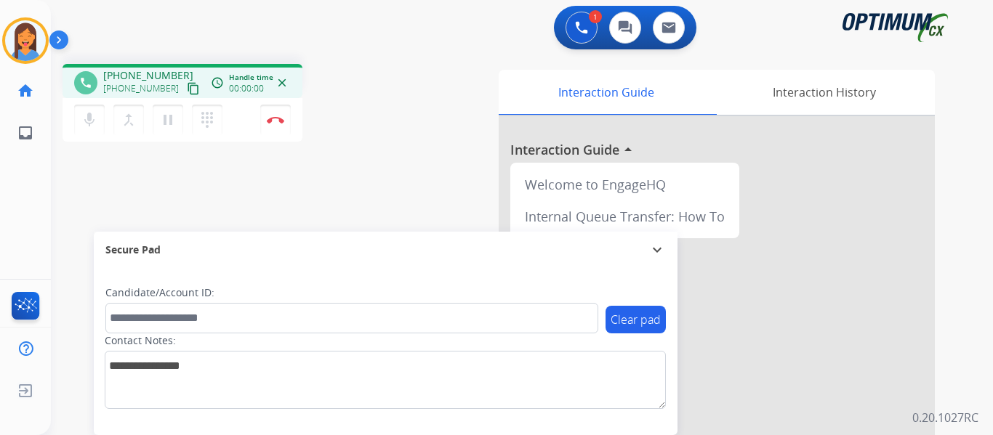
click at [187, 89] on mat-icon "content_copy" at bounding box center [193, 88] width 13 height 13
click at [275, 126] on button "Disconnect" at bounding box center [275, 120] width 31 height 31
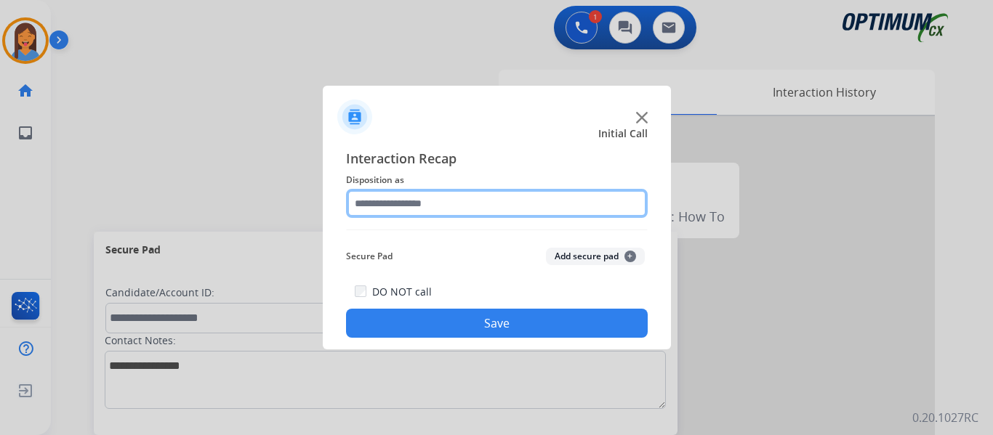
click at [426, 210] on input "text" at bounding box center [497, 203] width 302 height 29
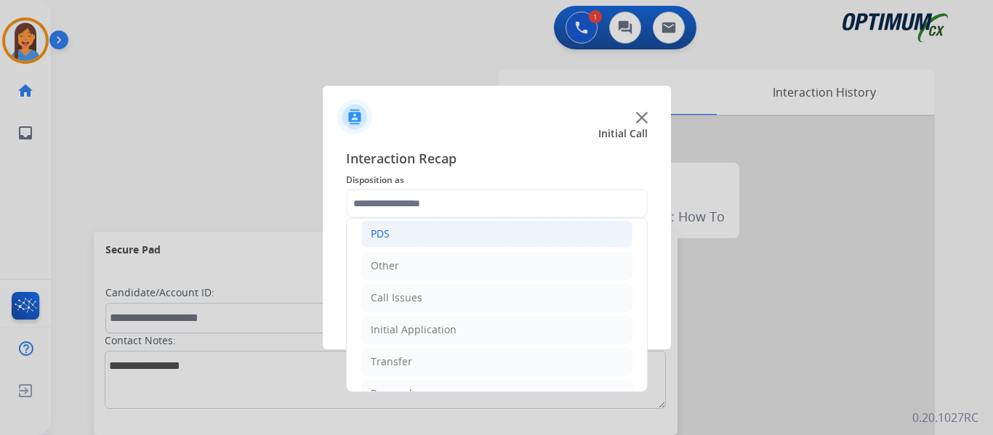
click at [392, 239] on li "PDS" at bounding box center [496, 234] width 271 height 28
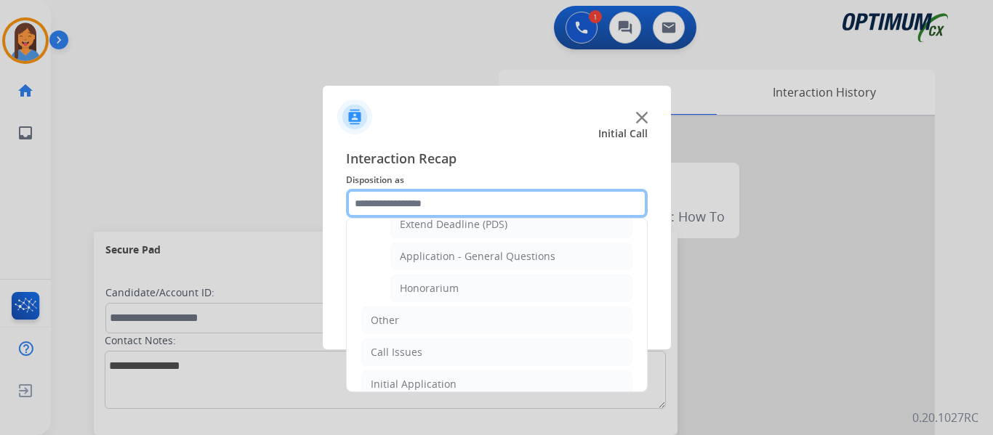
scroll to position [436, 0]
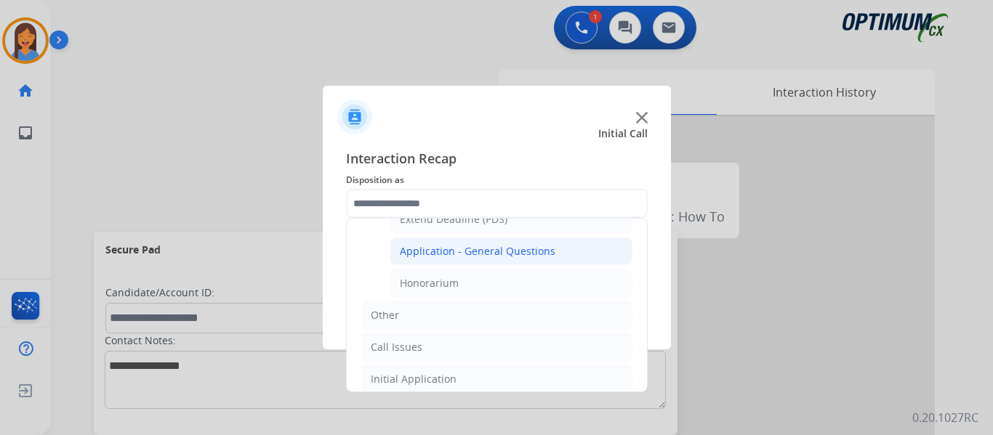
click at [454, 257] on div "Application - General Questions" at bounding box center [478, 251] width 156 height 15
type input "**********"
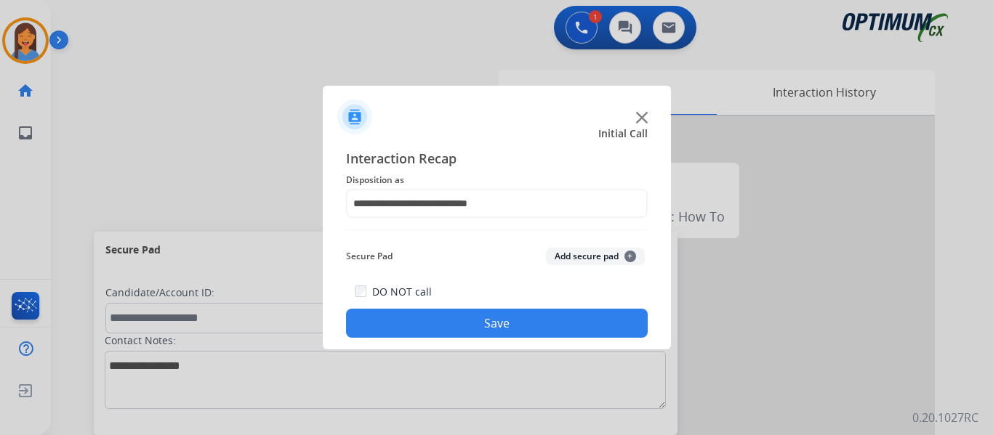
click at [471, 315] on button "Save" at bounding box center [497, 323] width 302 height 29
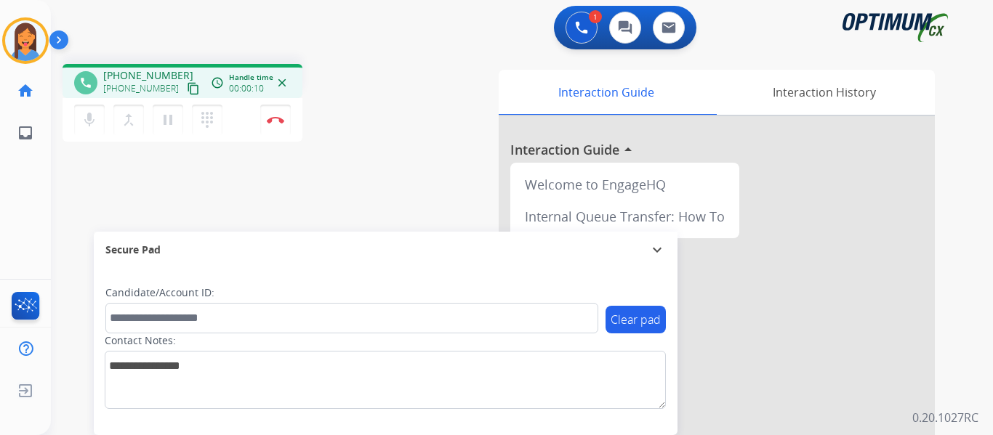
click at [187, 87] on mat-icon "content_copy" at bounding box center [193, 88] width 13 height 13
click at [270, 118] on img at bounding box center [275, 119] width 17 height 7
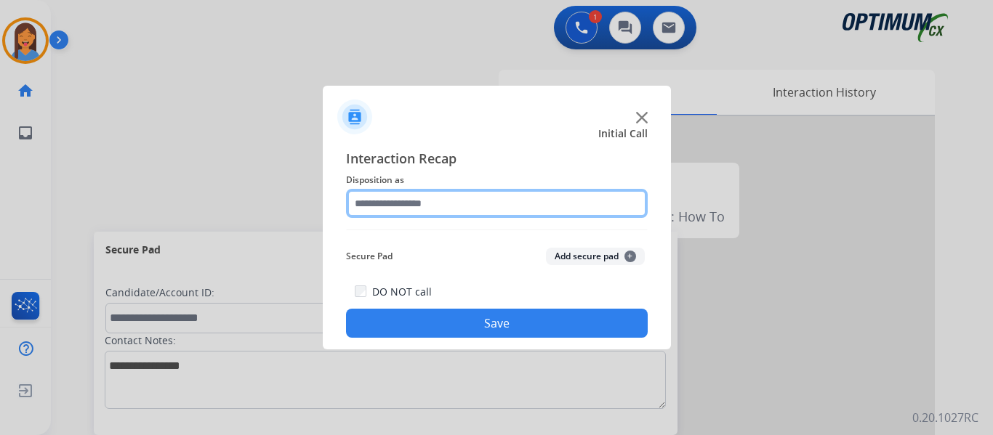
click at [432, 199] on input "text" at bounding box center [497, 203] width 302 height 29
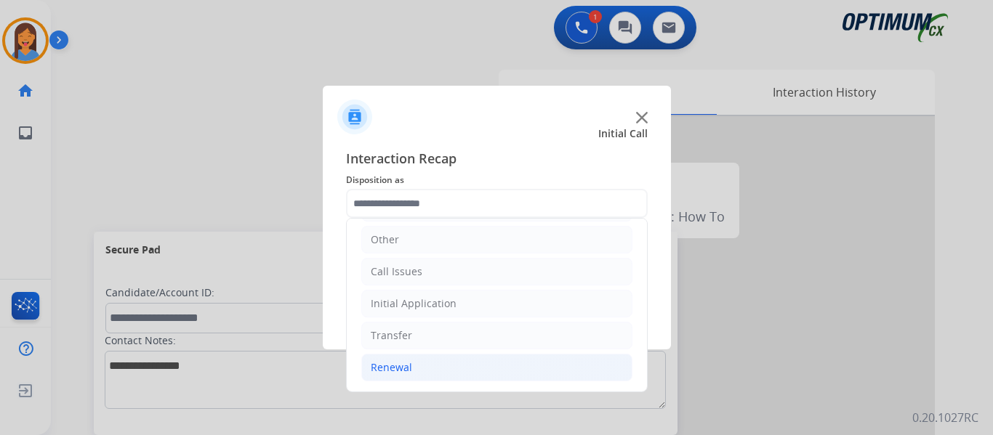
click at [403, 367] on div "Renewal" at bounding box center [391, 367] width 41 height 15
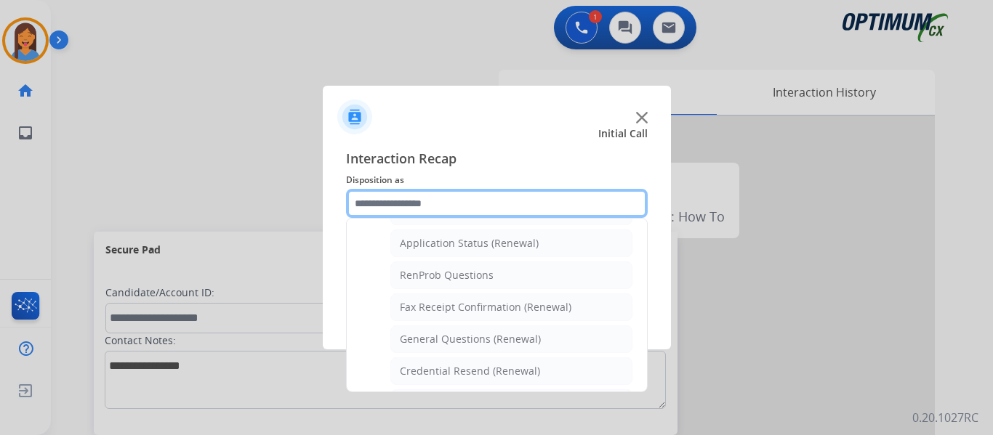
scroll to position [390, 0]
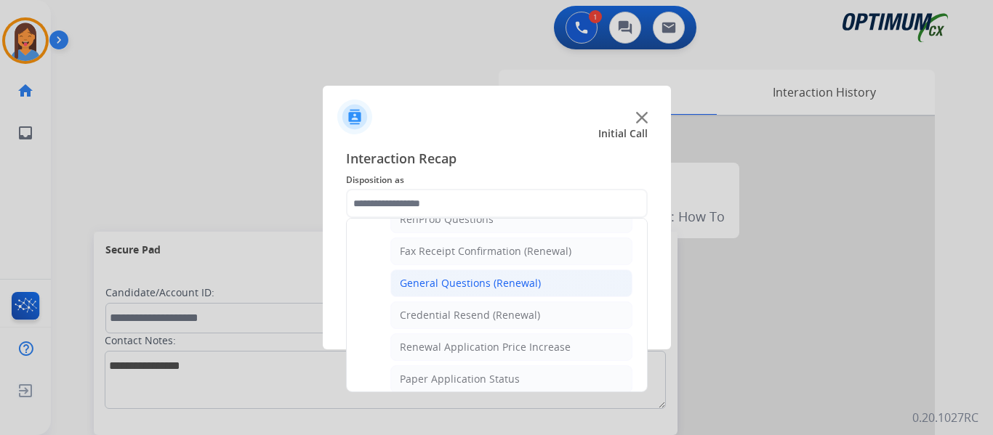
click at [486, 286] on div "General Questions (Renewal)" at bounding box center [470, 283] width 141 height 15
type input "**********"
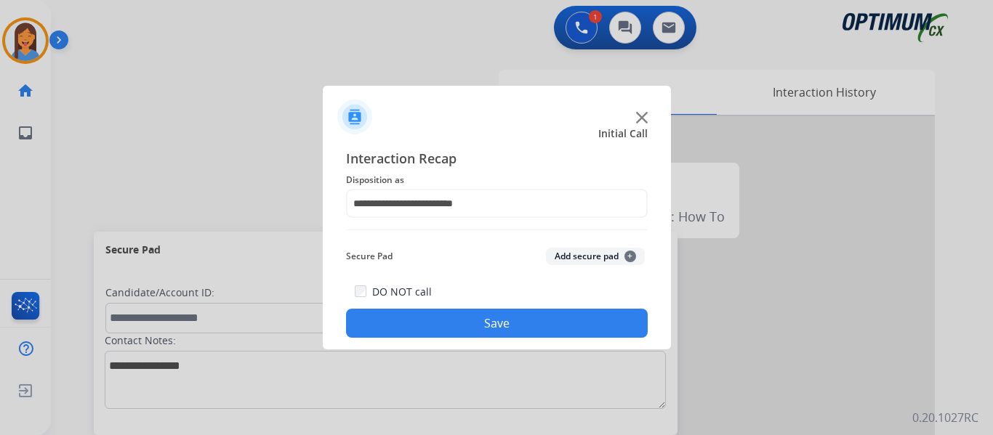
click at [507, 313] on button "Save" at bounding box center [497, 323] width 302 height 29
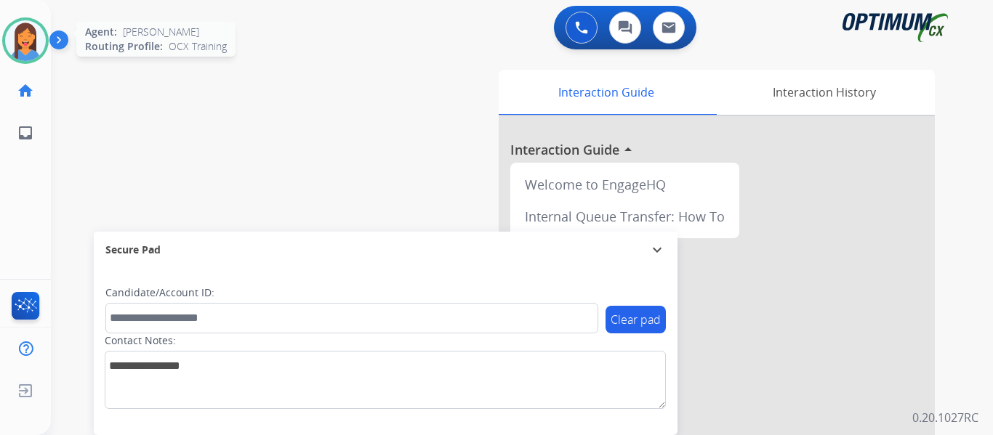
drag, startPoint x: 26, startPoint y: 52, endPoint x: 41, endPoint y: 63, distance: 18.2
click at [26, 52] on img at bounding box center [25, 40] width 41 height 41
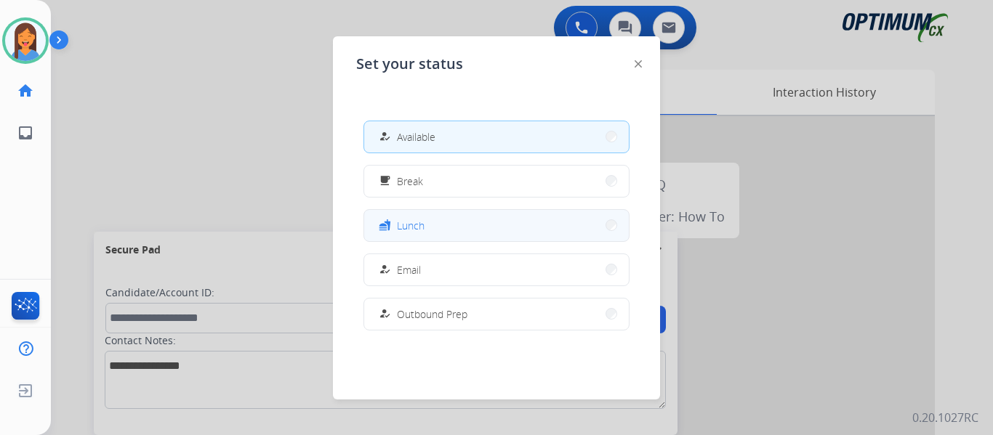
click at [422, 227] on span "Lunch" at bounding box center [411, 225] width 28 height 15
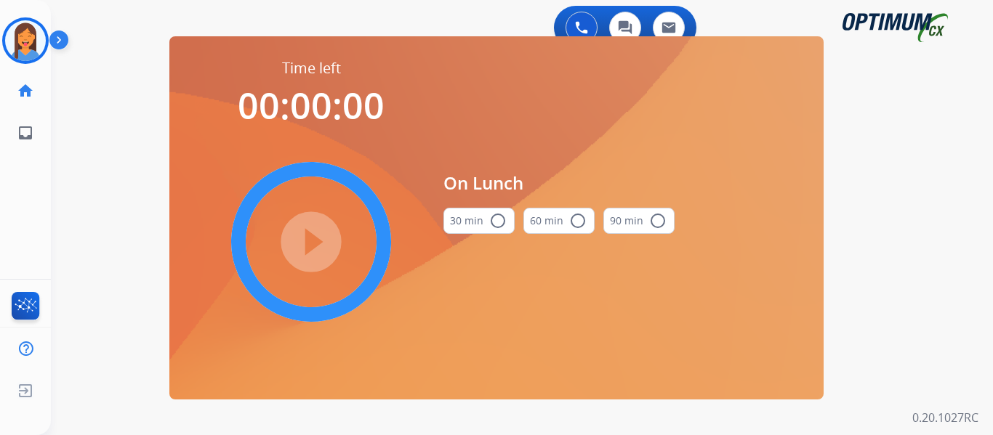
click at [463, 225] on button "30 min radio_button_unchecked" at bounding box center [478, 221] width 71 height 26
click at [315, 240] on mat-icon "play_circle_filled" at bounding box center [310, 241] width 17 height 17
